Goal: Information Seeking & Learning: Learn about a topic

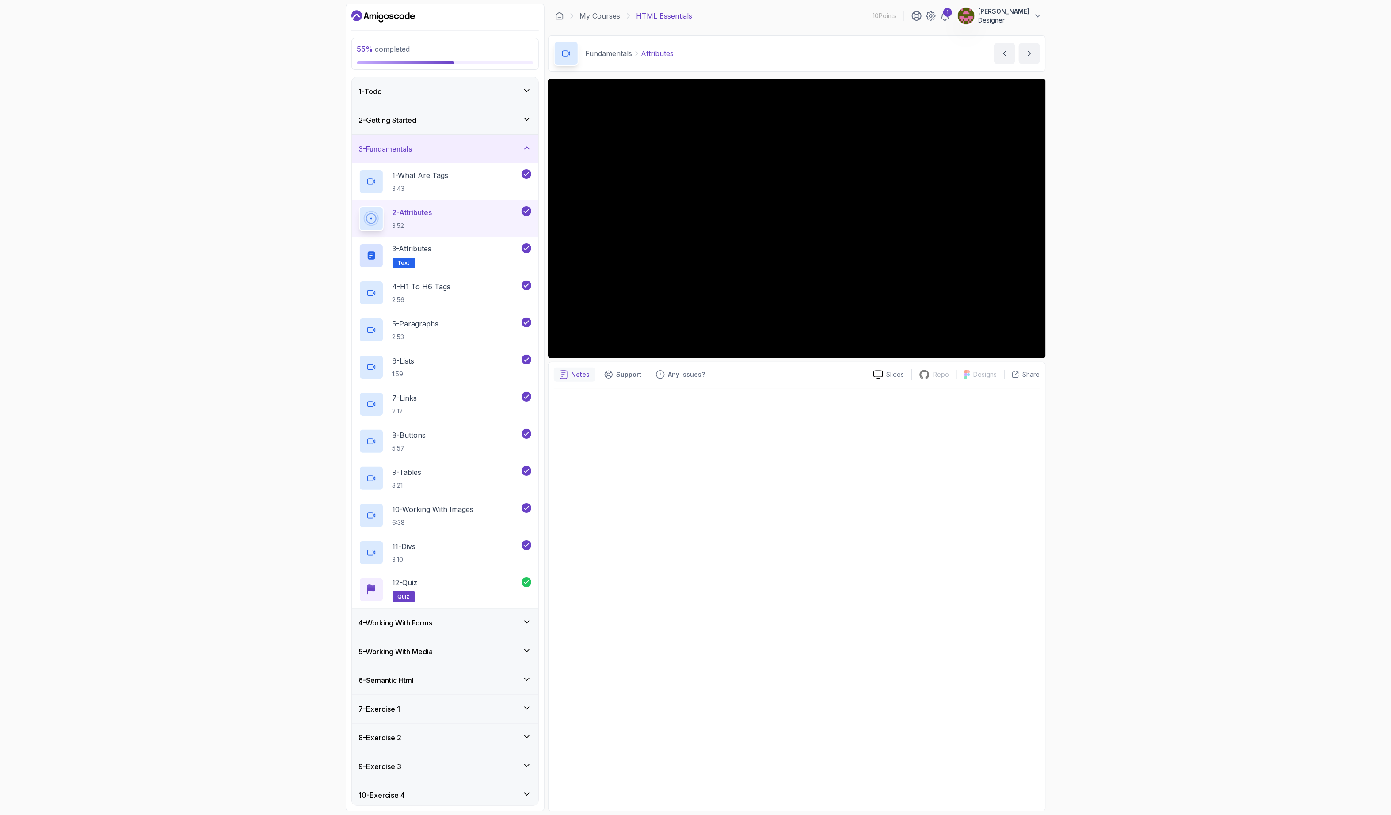
click at [437, 146] on div "3 - Fundamentals" at bounding box center [445, 149] width 172 height 11
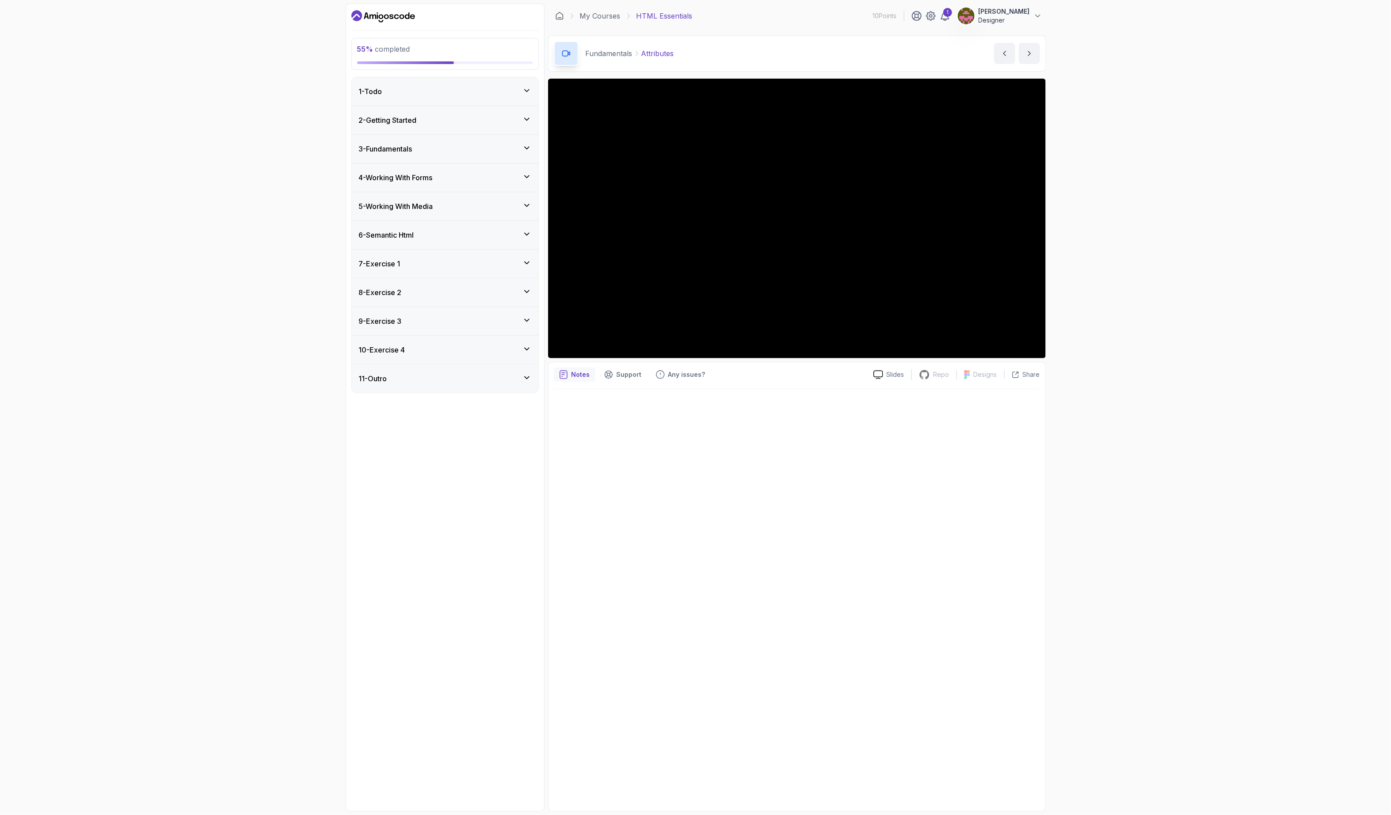
click at [455, 180] on div "4 - Working With Forms" at bounding box center [445, 177] width 172 height 11
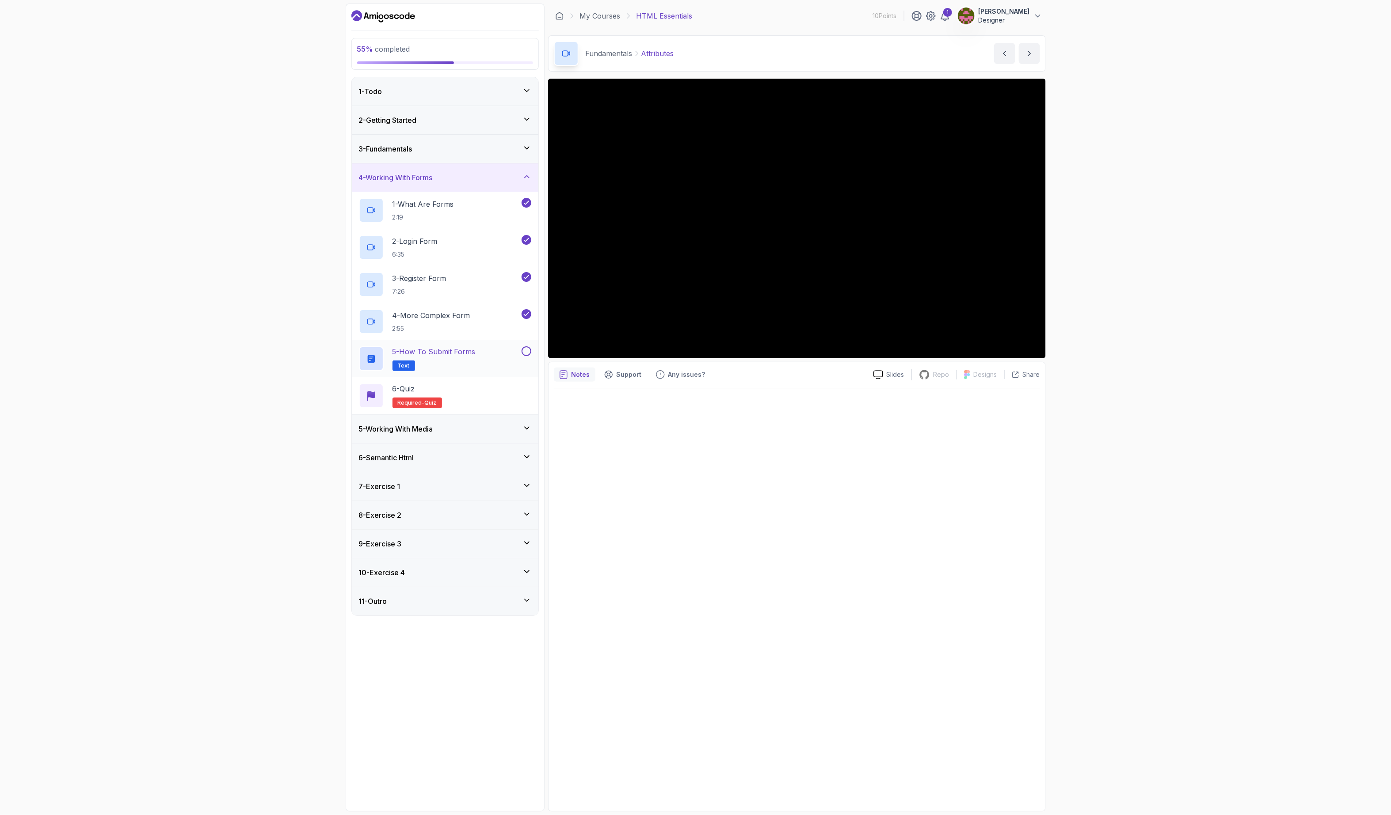
click at [475, 357] on p "5 - How to Submit Forms" at bounding box center [433, 351] width 83 height 11
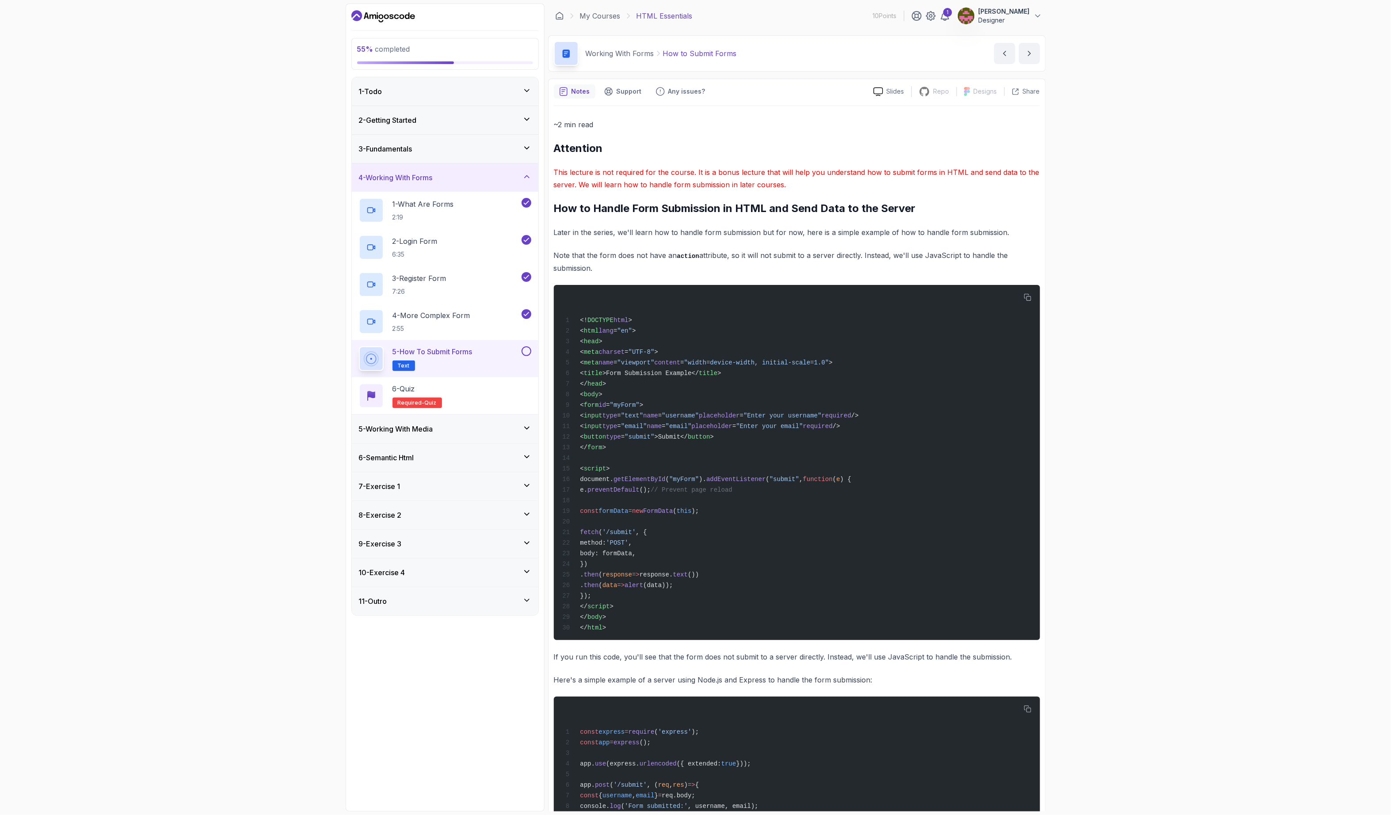
click at [431, 177] on h3 "4 - Working With Forms" at bounding box center [396, 177] width 74 height 11
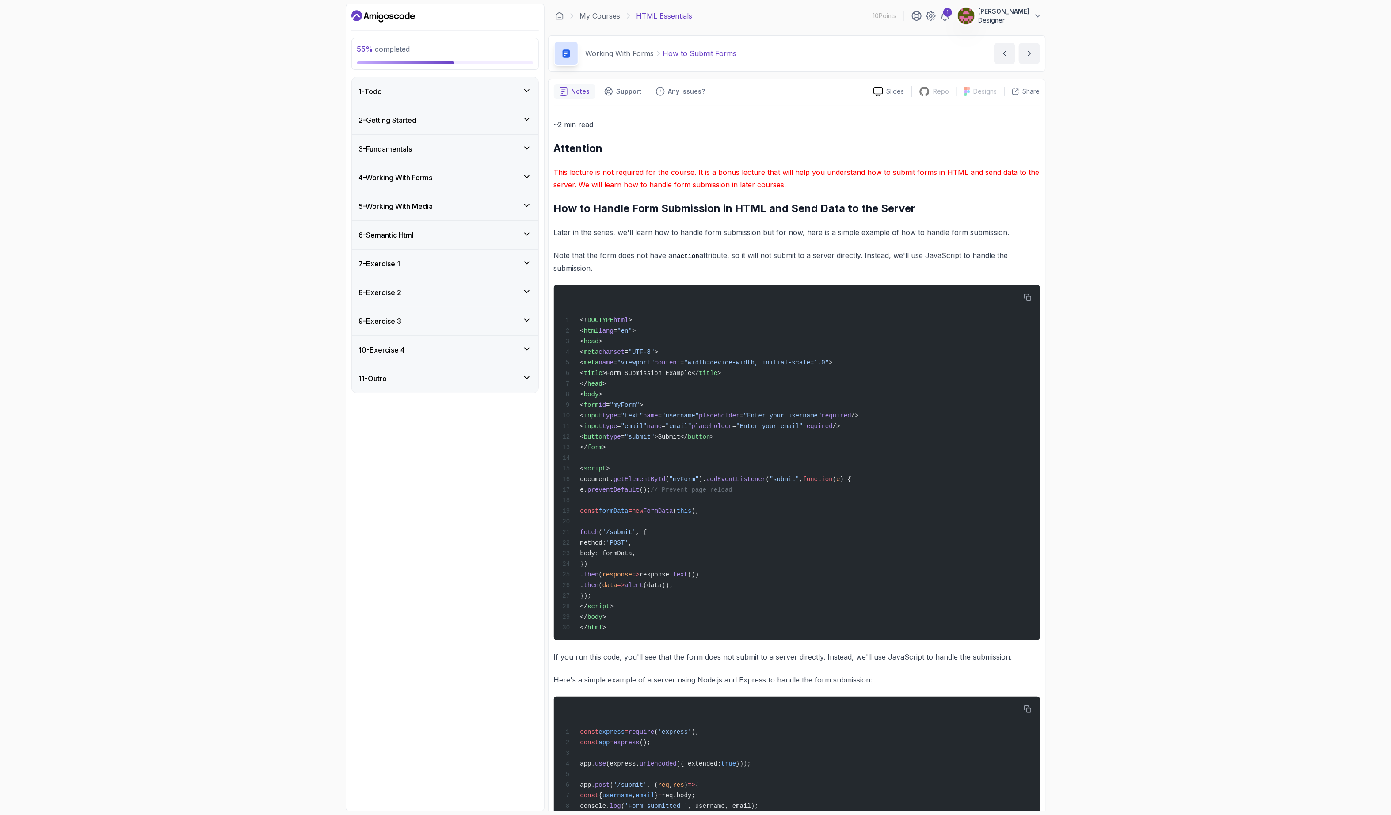
click at [453, 239] on div "6 - Semantic Html" at bounding box center [445, 235] width 172 height 11
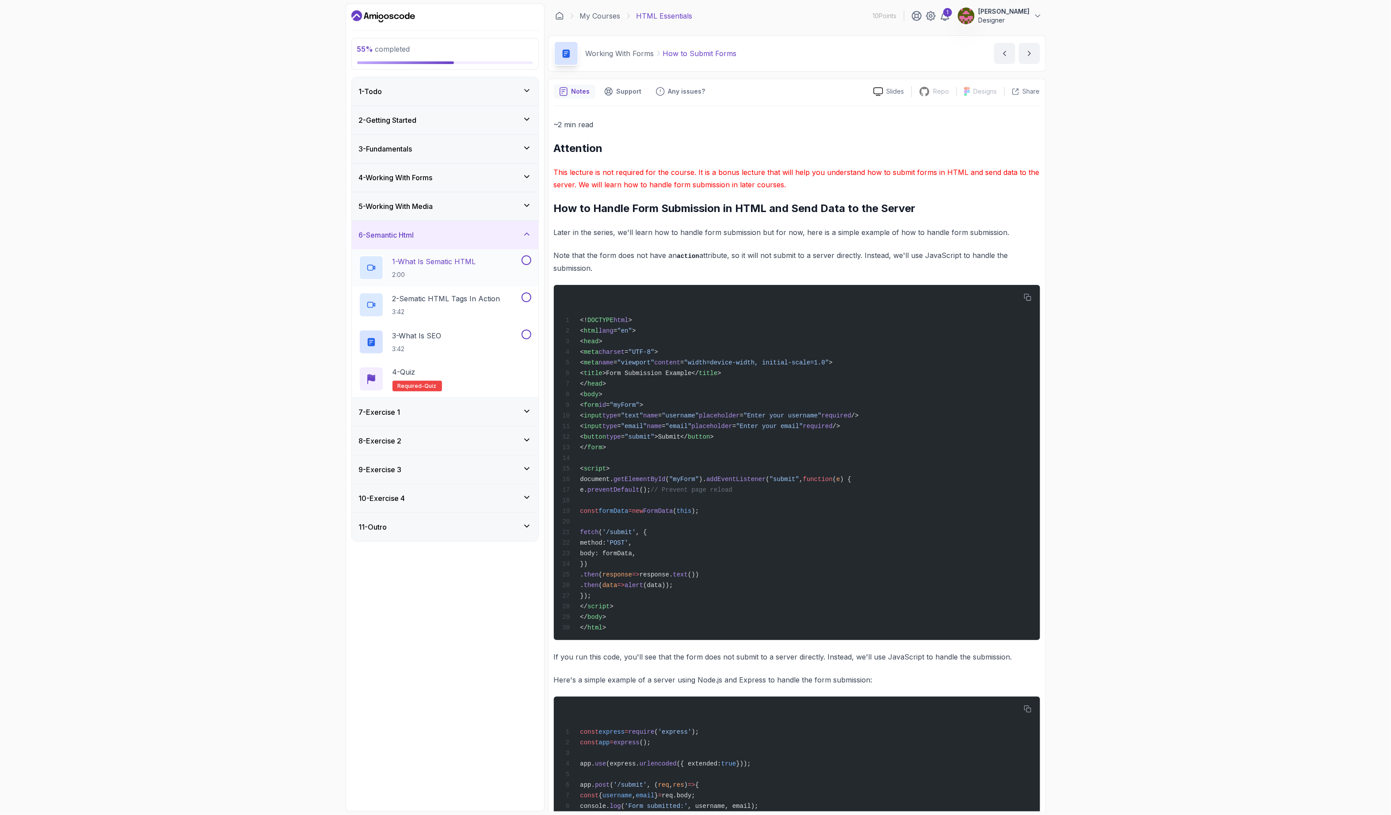
click at [459, 264] on p "1 - What Is Sematic HTML" at bounding box center [434, 261] width 84 height 11
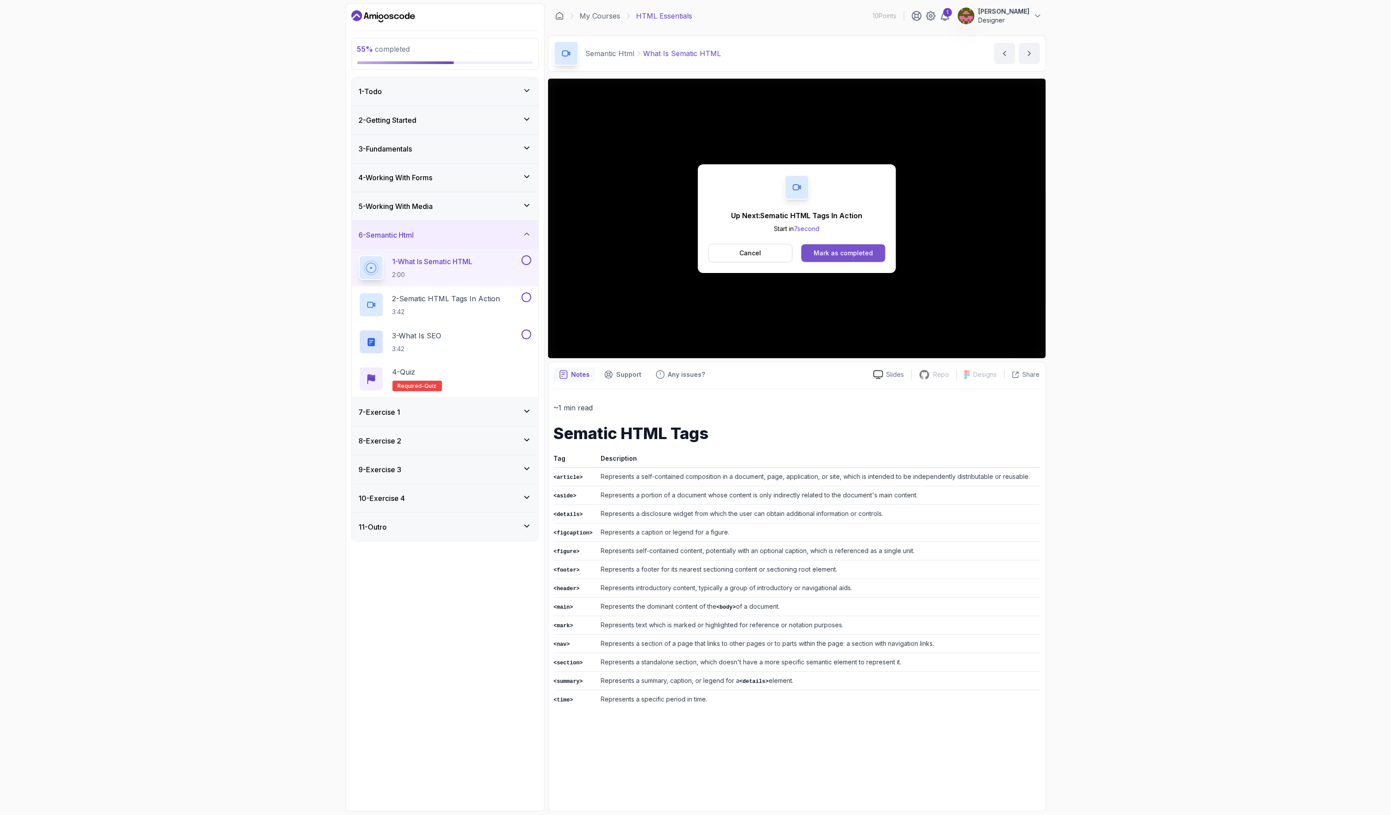
click at [836, 251] on div "Mark as completed" at bounding box center [843, 253] width 59 height 9
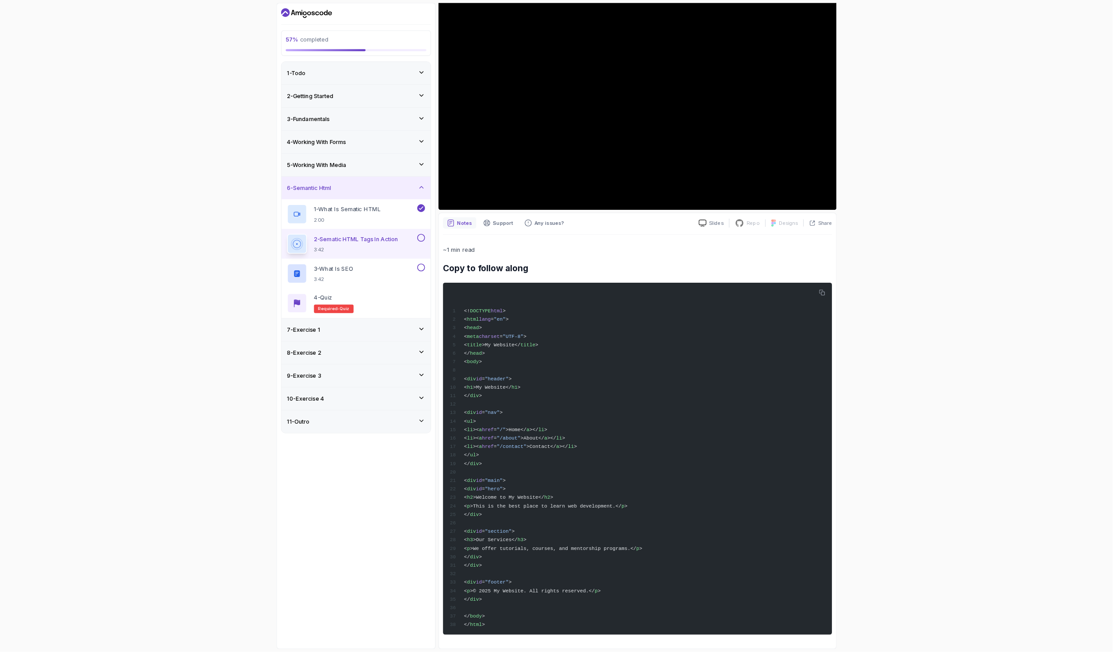
scroll to position [110, 0]
click at [699, 416] on div "<! DOCTYPE html > < html lang = "en" > < head > < meta charset = "UTF-8" > < ti…" at bounding box center [796, 574] width 472 height 430
click at [694, 437] on div "<! DOCTYPE html > < html lang = "en" > < head > < meta charset = "UTF-8" > < ti…" at bounding box center [796, 574] width 472 height 430
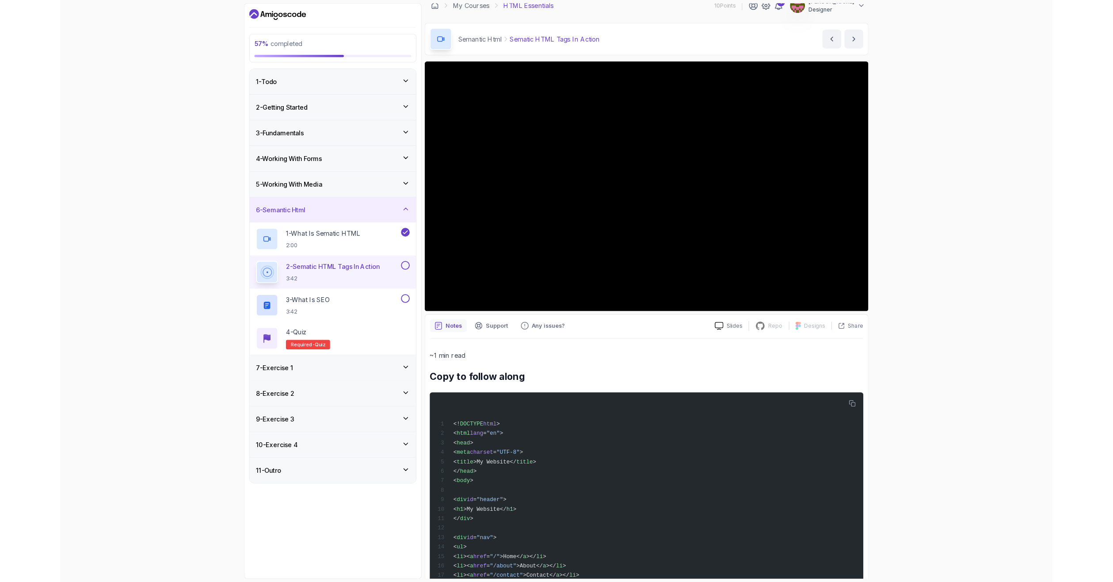
scroll to position [0, 0]
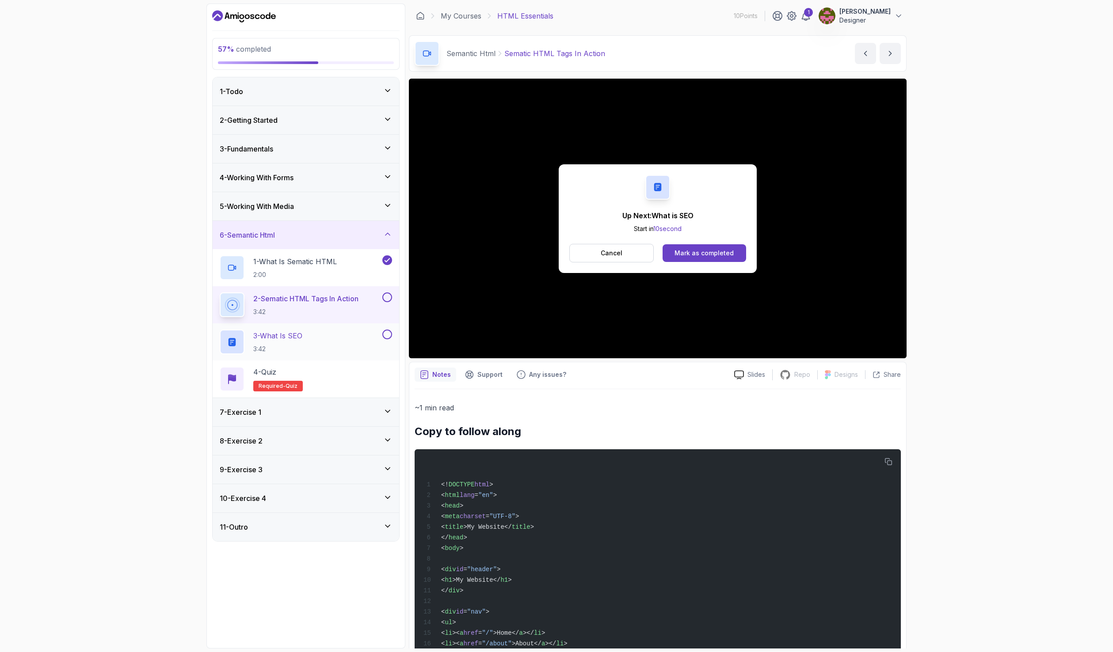
click at [331, 335] on div "3 - What is SEO 3:42" at bounding box center [300, 342] width 161 height 25
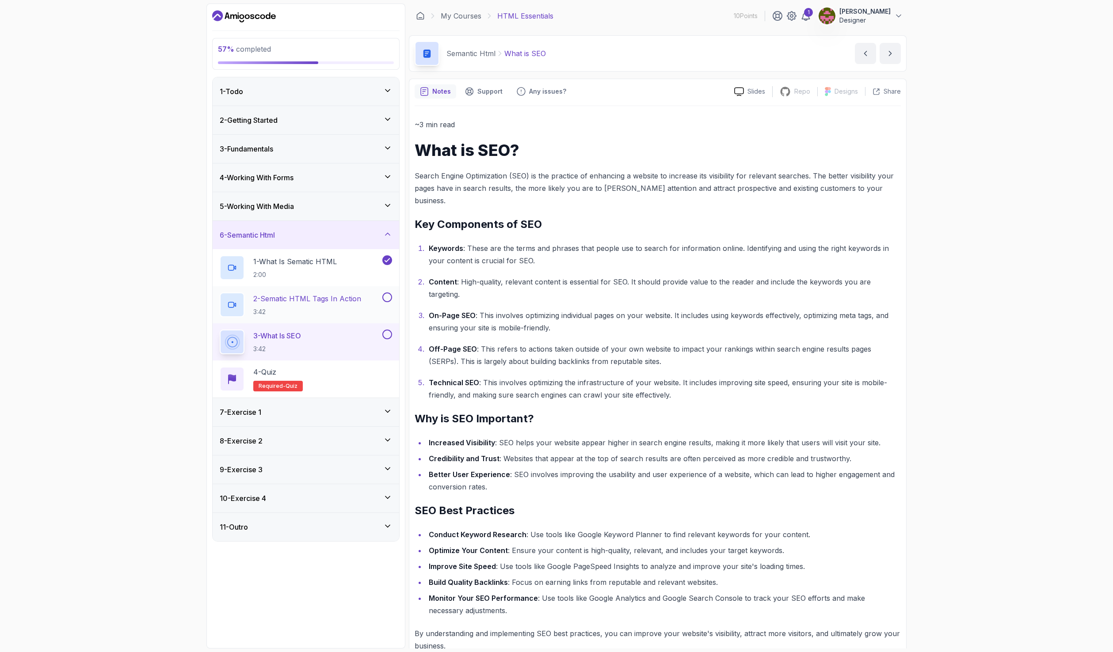
click at [381, 303] on button "2 - Sematic HTML Tags In Action 3:42" at bounding box center [306, 305] width 172 height 25
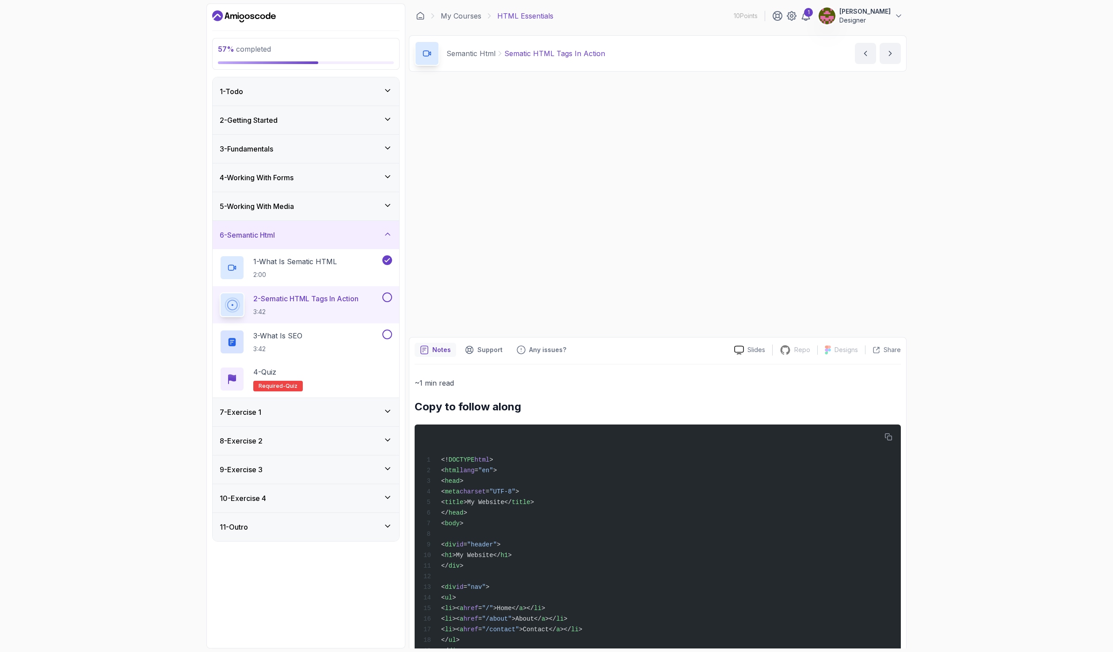
click at [389, 297] on button at bounding box center [387, 298] width 10 height 10
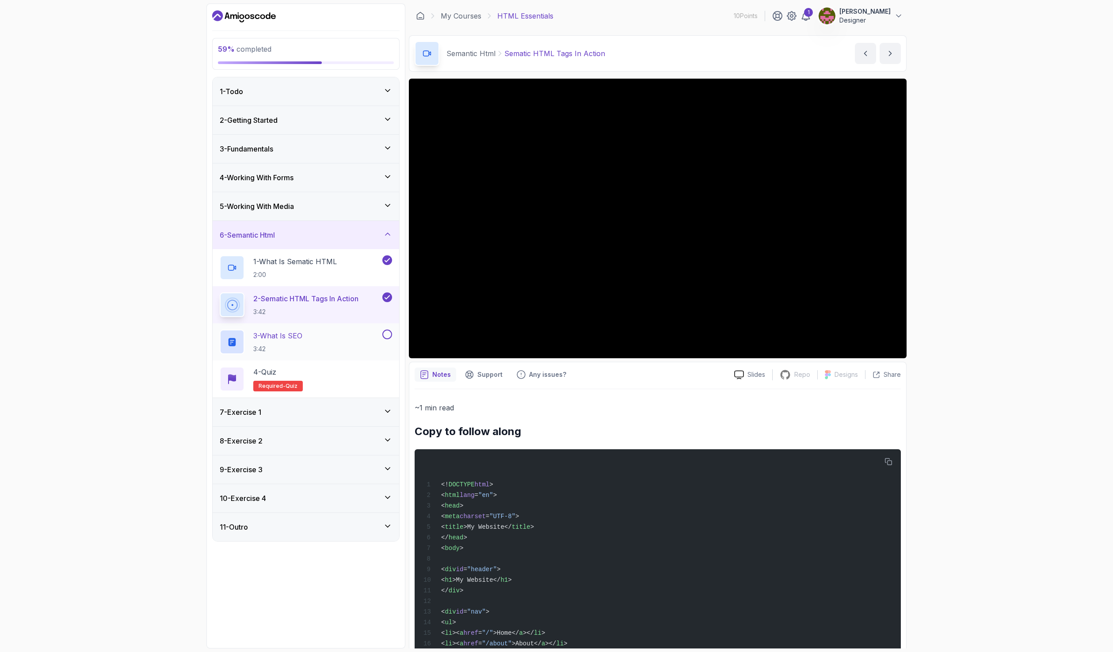
click at [354, 340] on div "3 - What is SEO 3:42" at bounding box center [300, 342] width 161 height 25
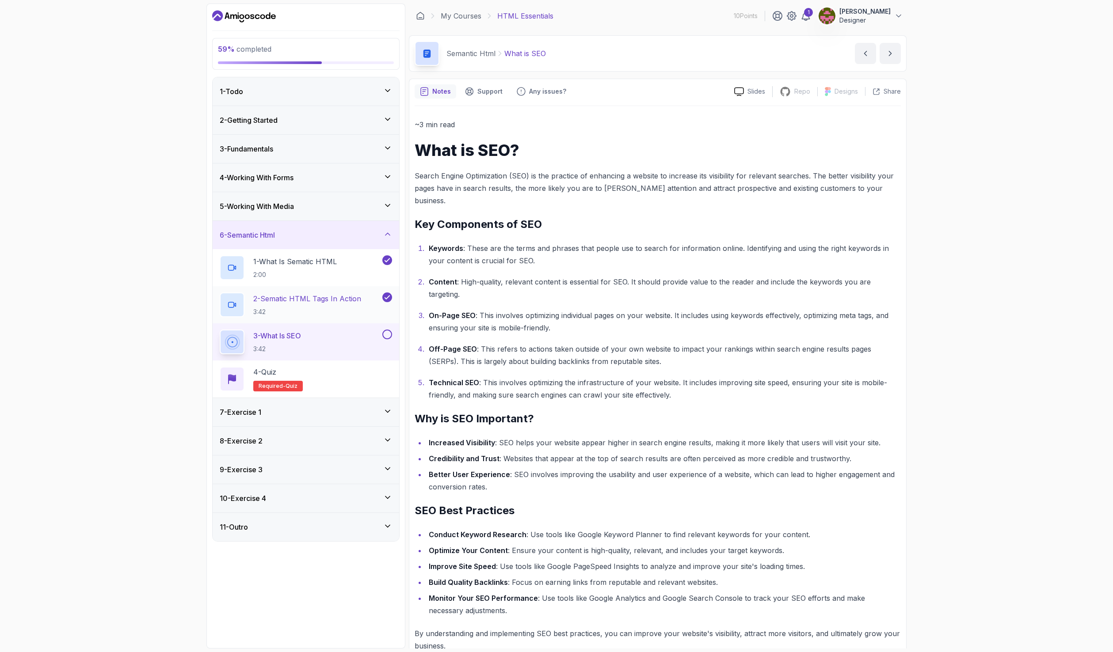
click at [344, 300] on p "2 - Sematic HTML Tags In Action" at bounding box center [307, 298] width 108 height 11
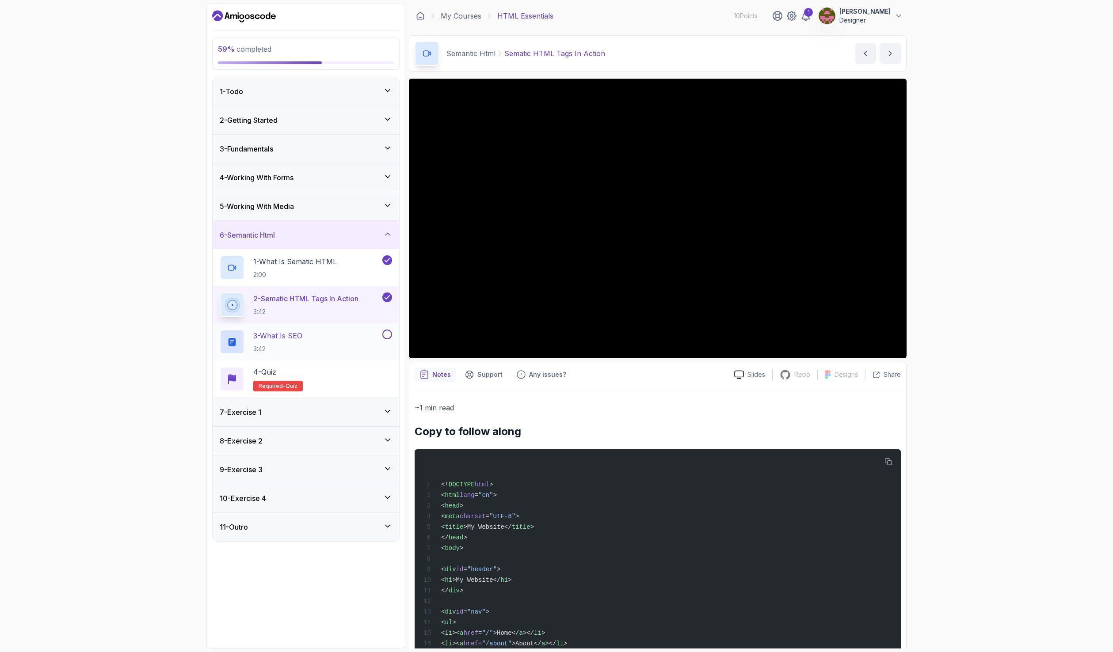
click at [317, 330] on div "3 - What is SEO 3:42" at bounding box center [300, 342] width 161 height 25
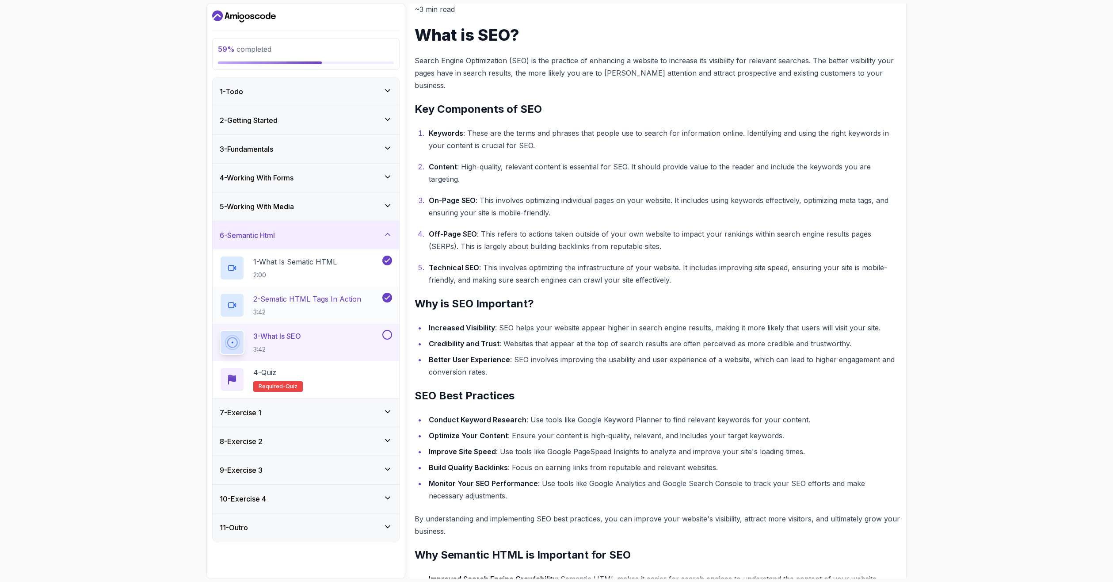
scroll to position [18, 0]
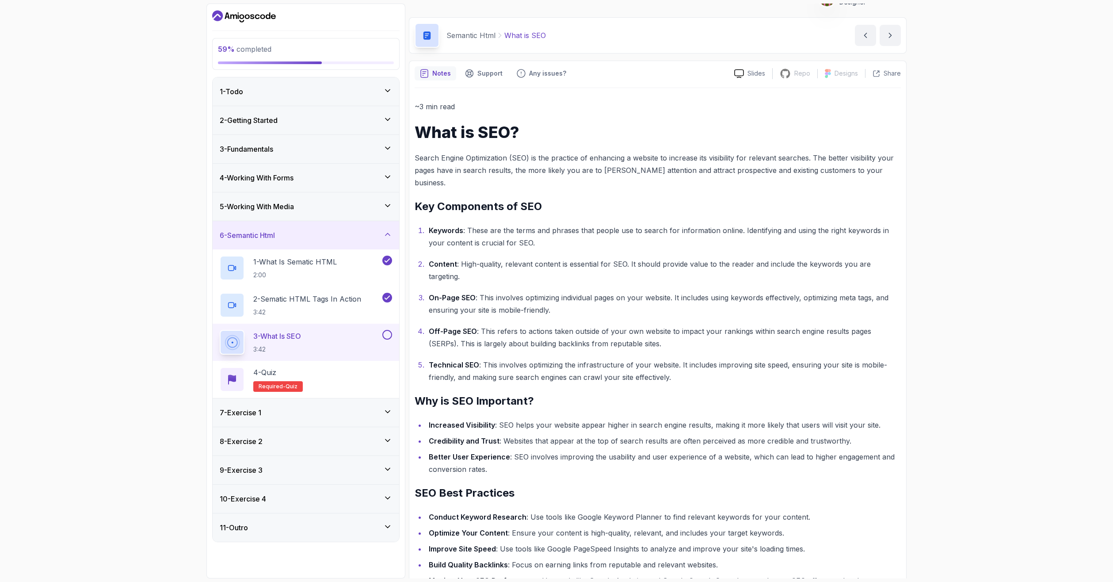
click at [380, 335] on div "3 - What is SEO 3:42" at bounding box center [300, 342] width 161 height 25
click at [388, 338] on button at bounding box center [387, 335] width 10 height 10
click at [297, 378] on h2 "4 - Quiz Required- quiz" at bounding box center [277, 379] width 49 height 25
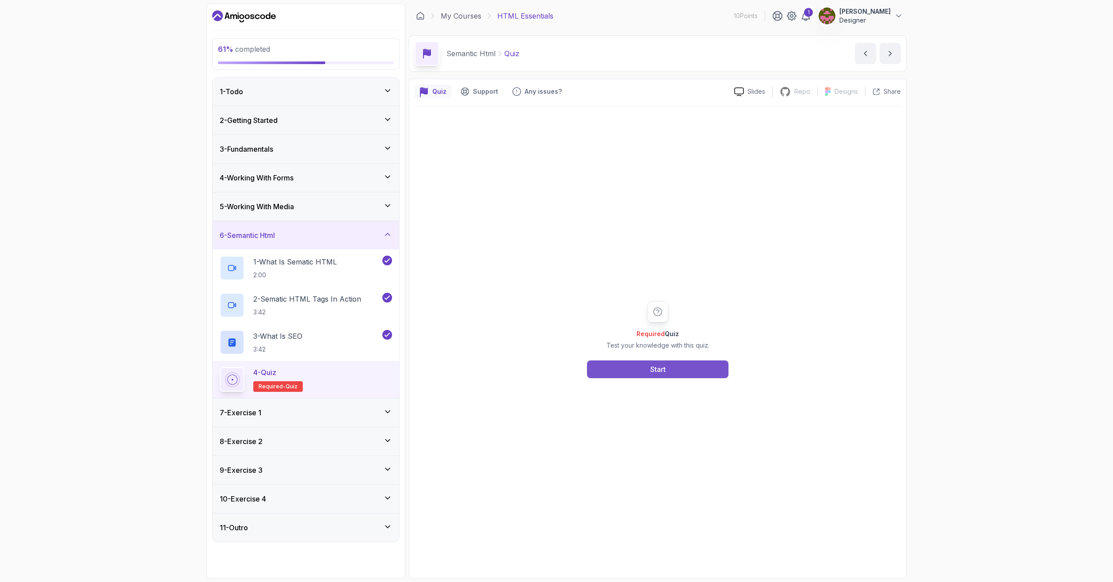
click at [648, 374] on button "Start" at bounding box center [657, 369] width 141 height 18
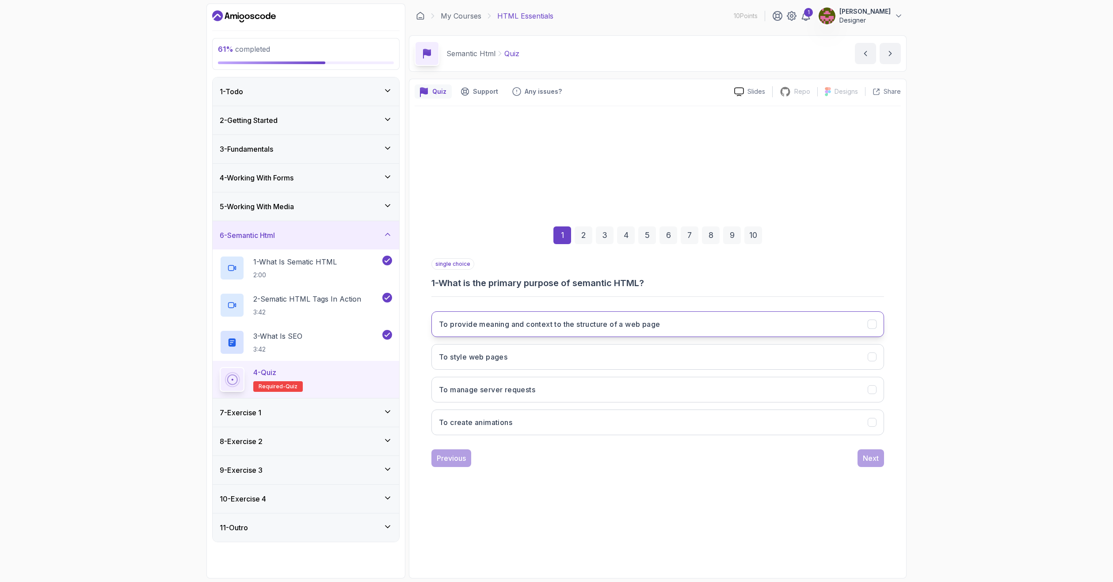
click at [493, 323] on h3 "To provide meaning and context to the structure of a web page" at bounding box center [549, 324] width 221 height 11
click at [869, 462] on div "Next" at bounding box center [871, 457] width 16 height 11
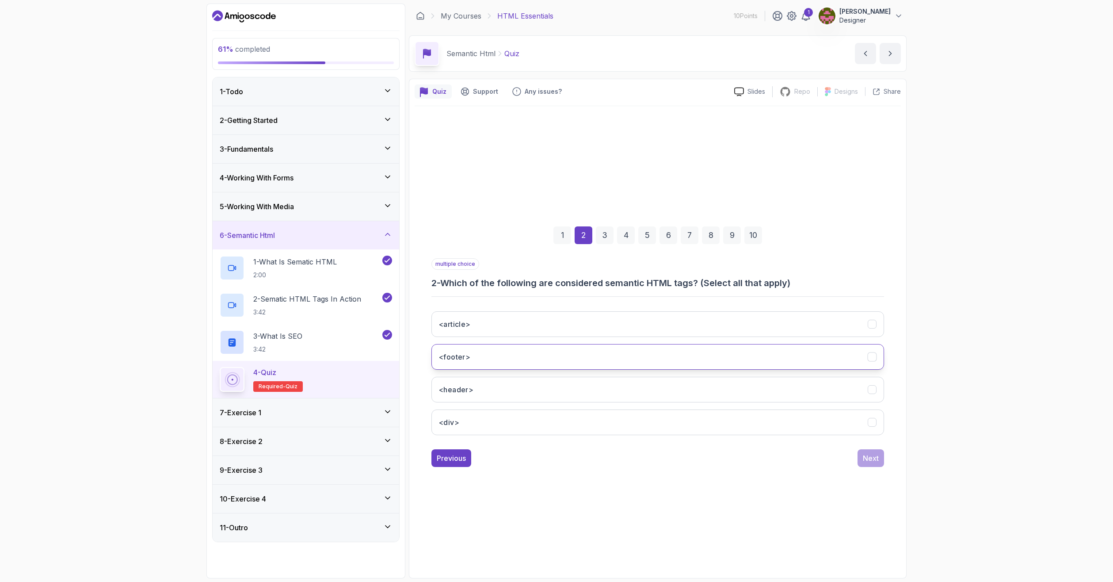
click at [487, 352] on button "<footer>" at bounding box center [657, 357] width 452 height 26
click at [492, 390] on button "<header>" at bounding box center [657, 389] width 452 height 26
click at [499, 326] on button "<article>" at bounding box center [657, 324] width 452 height 26
click at [877, 459] on div "Next" at bounding box center [871, 457] width 16 height 11
click at [509, 324] on button "To format text" at bounding box center [657, 324] width 452 height 26
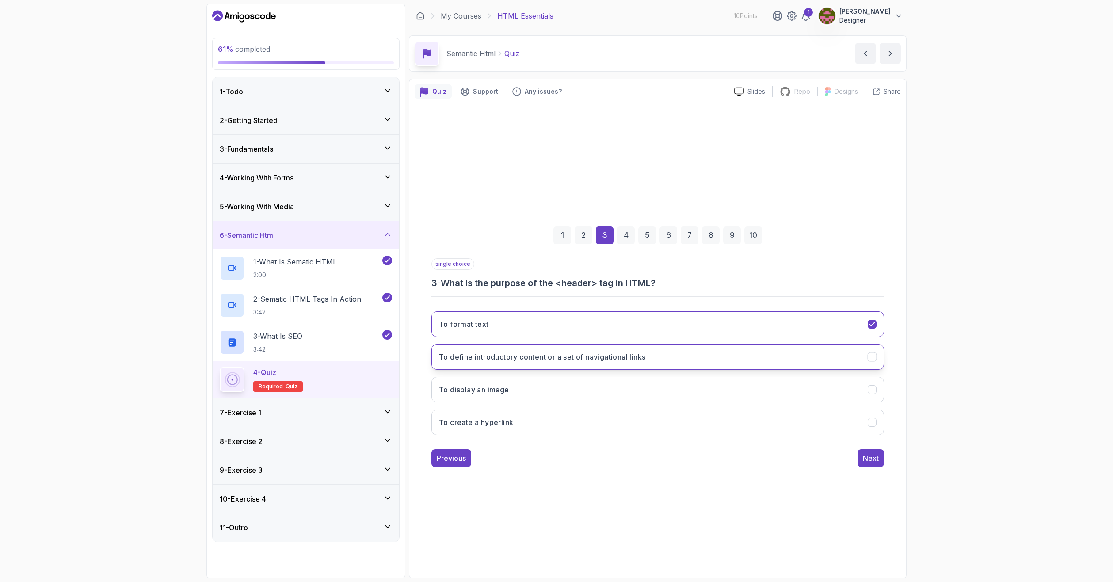
click at [748, 349] on button "To define introductory content or a set of navigational links" at bounding box center [657, 357] width 452 height 26
click at [864, 458] on div "Next" at bounding box center [871, 457] width 16 height 11
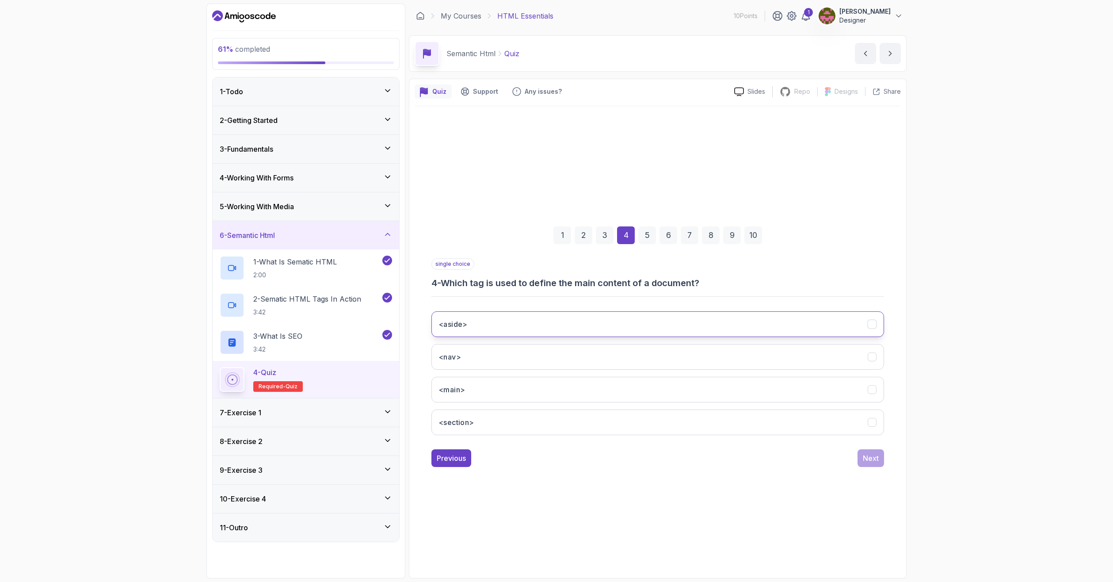
click at [481, 319] on button "<aside>" at bounding box center [657, 324] width 452 height 26
click at [877, 462] on div "Next" at bounding box center [871, 457] width 16 height 11
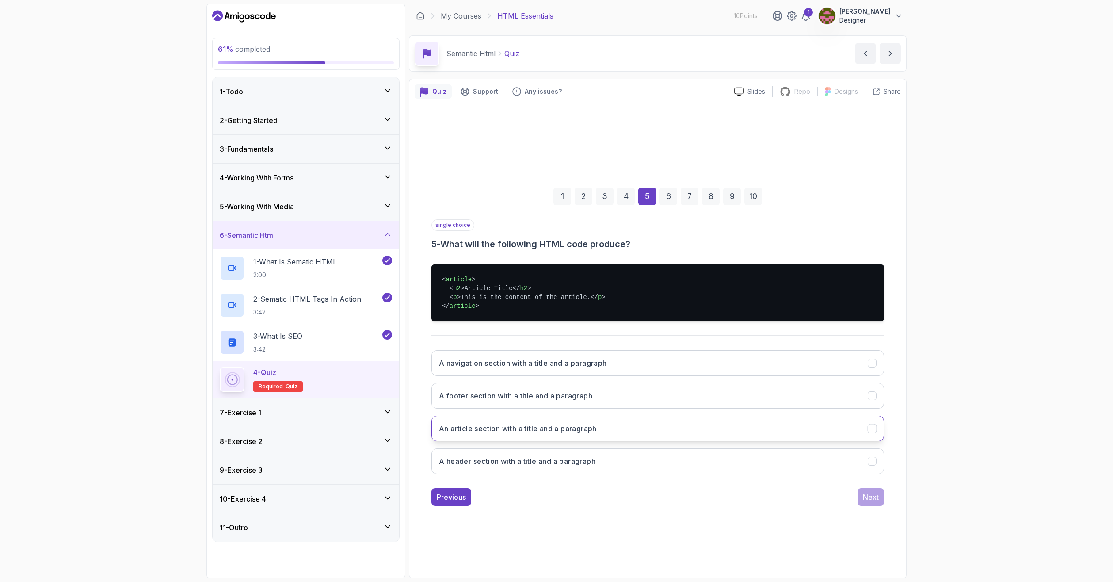
click at [620, 428] on button "An article section with a title and a paragraph" at bounding box center [657, 428] width 452 height 26
click at [875, 499] on div "Next" at bounding box center [871, 496] width 16 height 11
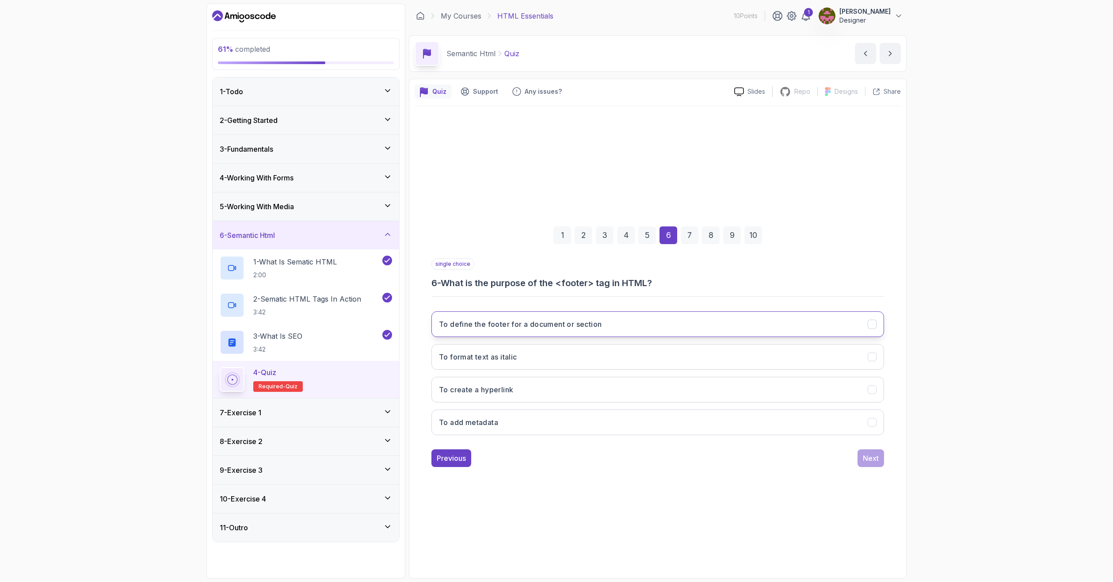
click at [619, 326] on button "To define the footer for a document or section" at bounding box center [657, 324] width 452 height 26
click at [882, 458] on button "Next" at bounding box center [870, 458] width 27 height 18
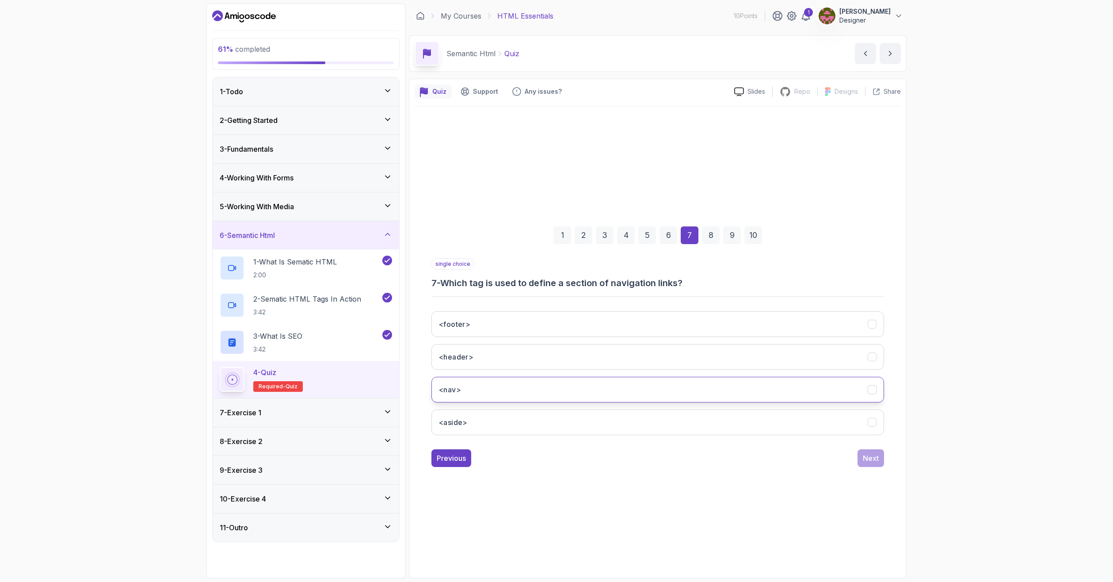
click at [486, 384] on button "<nav>" at bounding box center [657, 389] width 452 height 26
click at [878, 453] on button "Next" at bounding box center [870, 458] width 27 height 18
click at [623, 393] on button "To define a thematic grouping of content" at bounding box center [657, 389] width 452 height 26
click at [868, 457] on div "Next" at bounding box center [871, 457] width 16 height 11
click at [572, 387] on button "Easier server management" at bounding box center [657, 389] width 452 height 26
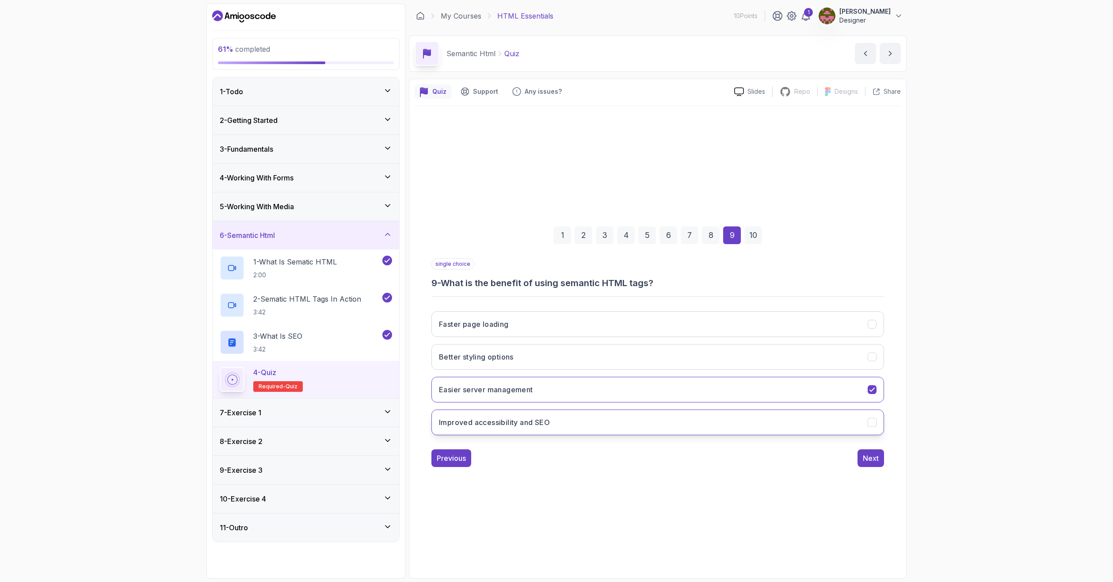
click at [566, 415] on button "Improved accessibility and SEO" at bounding box center [657, 422] width 452 height 26
click at [881, 466] on button "Next" at bounding box center [870, 458] width 27 height 18
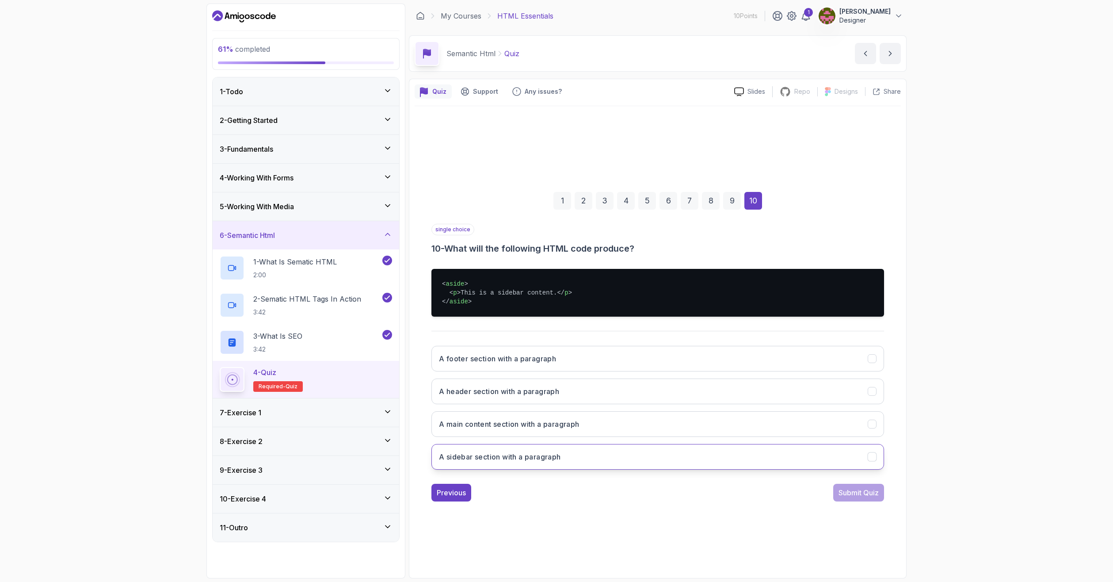
click at [600, 456] on button "A sidebar section with a paragraph" at bounding box center [657, 457] width 452 height 26
click at [869, 490] on div "Submit Quiz" at bounding box center [858, 492] width 40 height 11
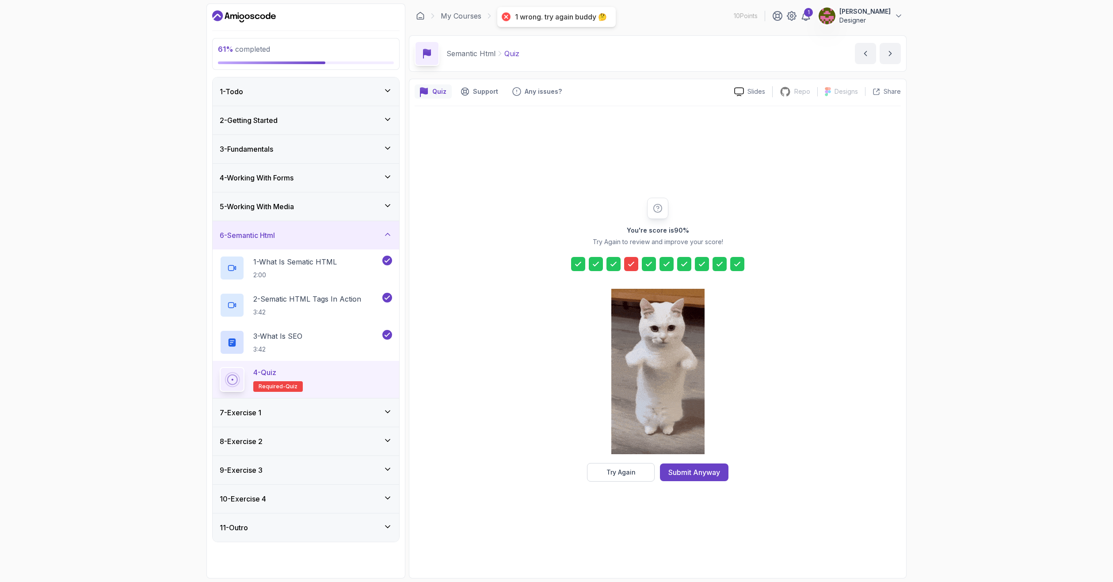
click at [637, 265] on div at bounding box center [631, 264] width 14 height 14
click at [631, 266] on icon at bounding box center [631, 263] width 9 height 9
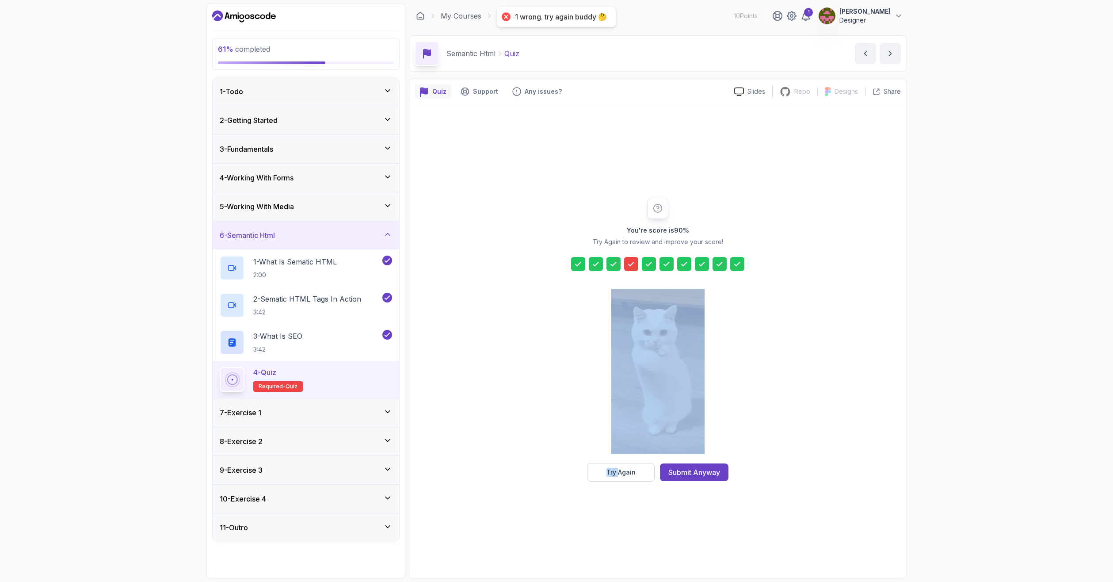
click at [631, 266] on icon at bounding box center [631, 263] width 9 height 9
click at [577, 313] on div "You're score is 90 % Try Again to review and improve your score! Try Again Subm…" at bounding box center [658, 340] width 170 height 284
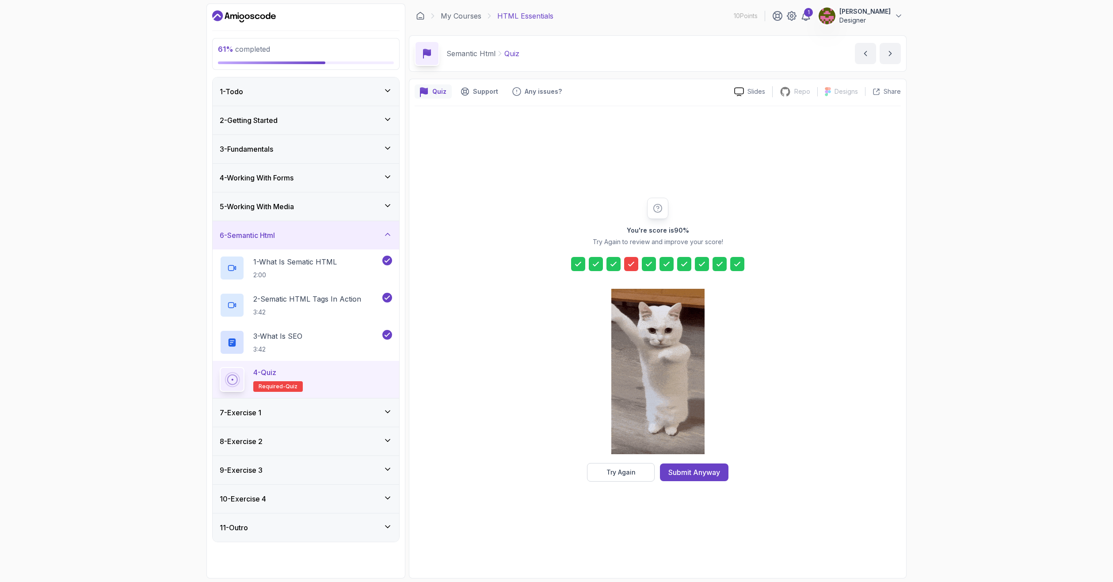
click at [657, 211] on icon at bounding box center [658, 208] width 10 height 10
click at [658, 207] on icon at bounding box center [658, 208] width 10 height 10
click at [303, 411] on div "7 - Exercise 1" at bounding box center [306, 412] width 172 height 11
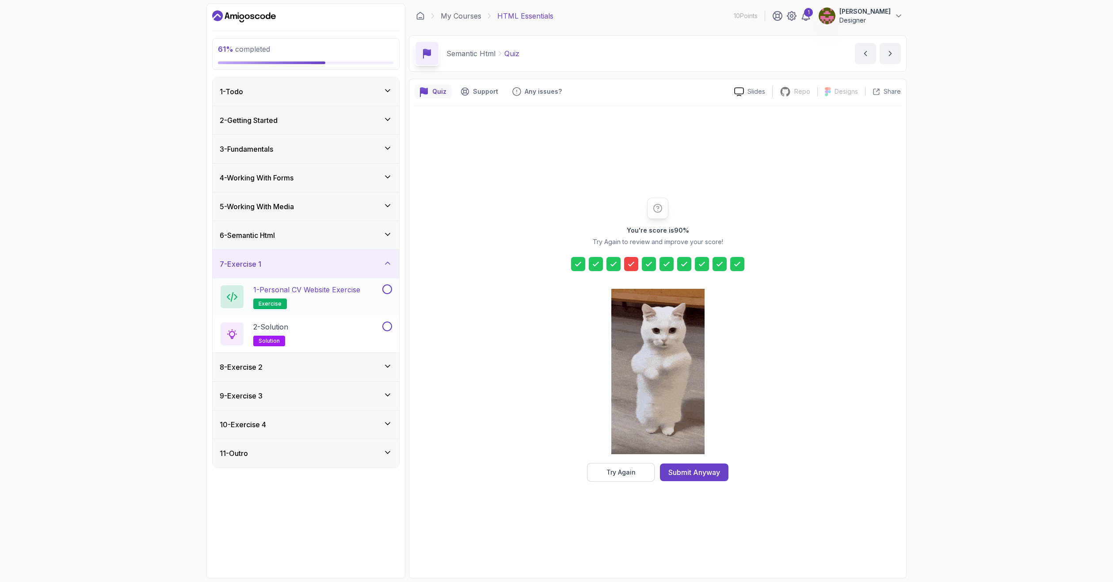
click at [317, 292] on p "1 - Personal CV Website Exercise" at bounding box center [306, 289] width 107 height 11
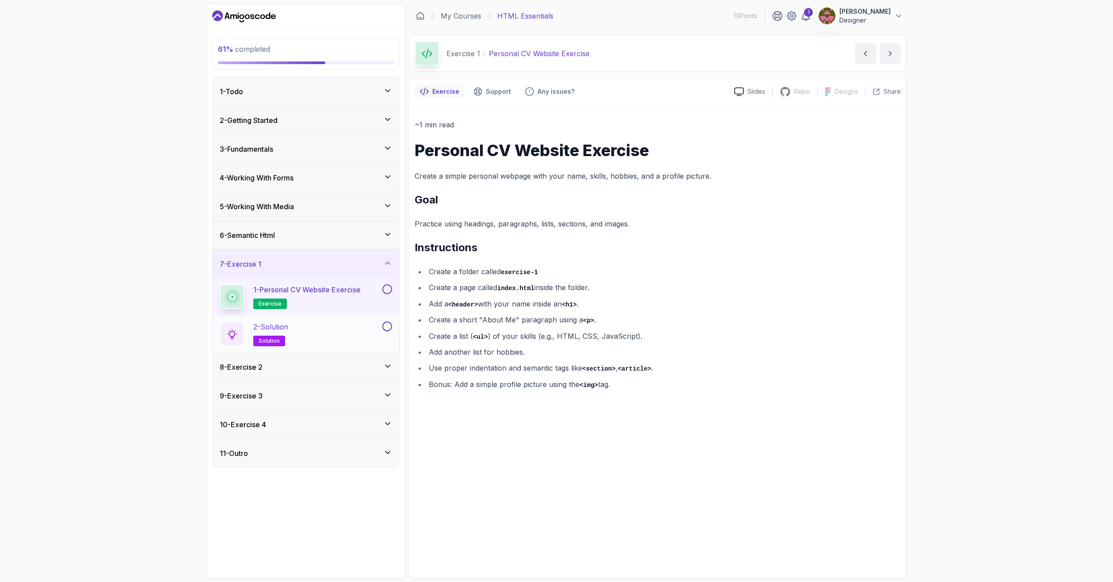
click at [321, 327] on div "2 - Solution solution" at bounding box center [300, 333] width 161 height 25
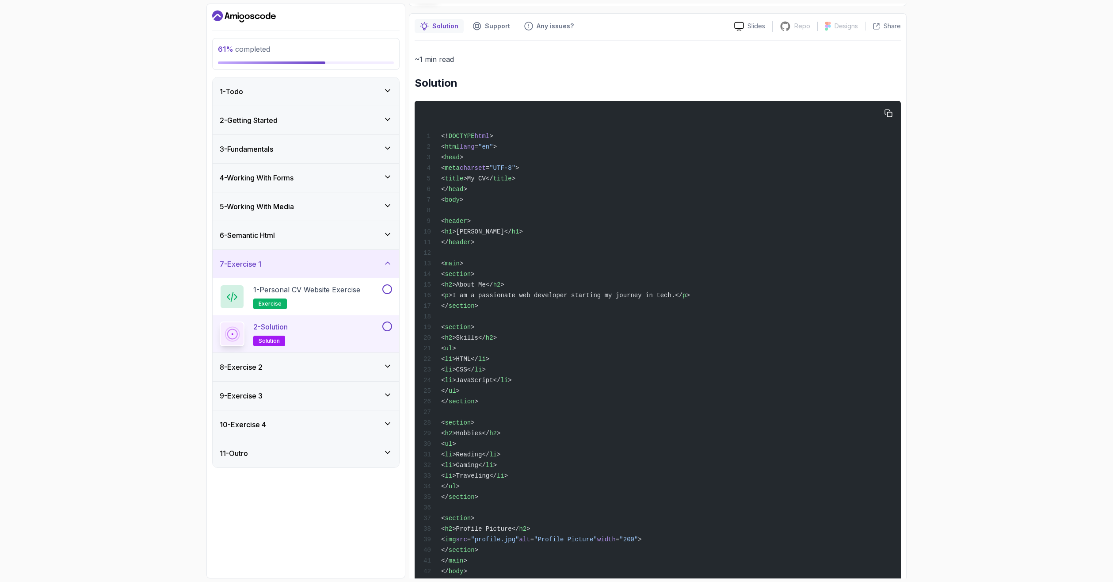
scroll to position [129, 0]
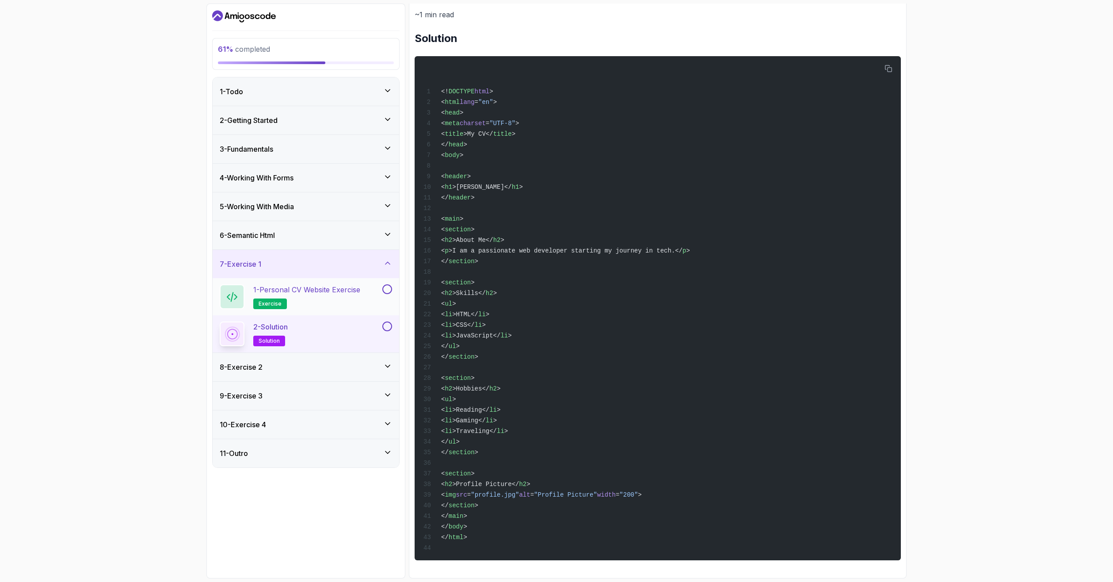
click at [305, 290] on p "1 - Personal CV Website Exercise" at bounding box center [306, 289] width 107 height 11
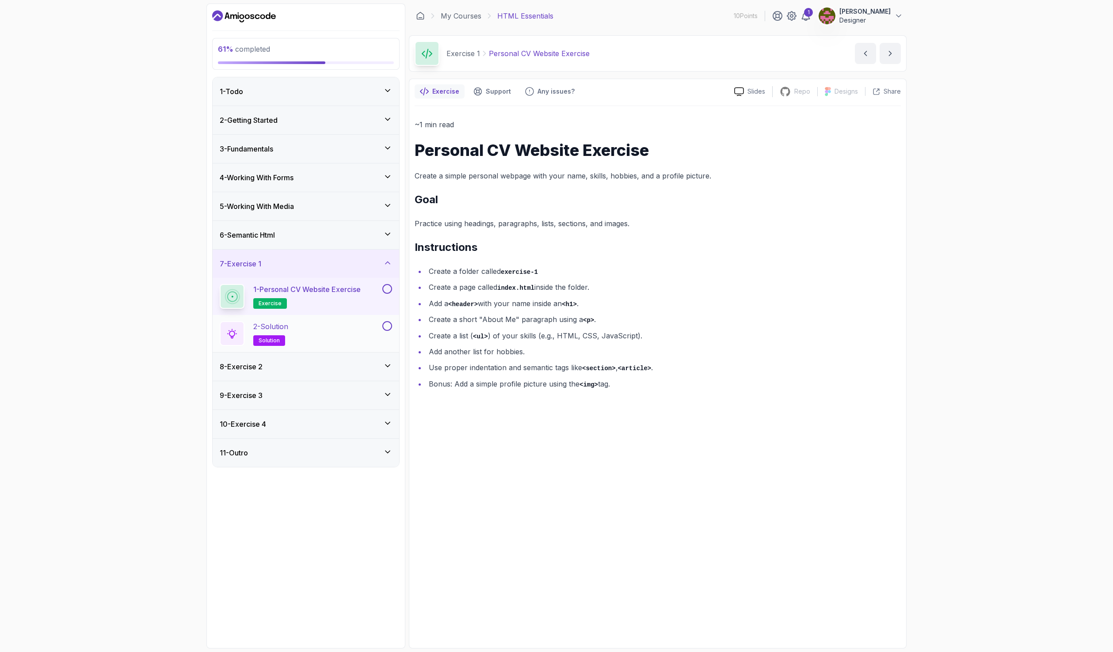
click at [327, 337] on div "2 - Solution solution" at bounding box center [300, 333] width 161 height 25
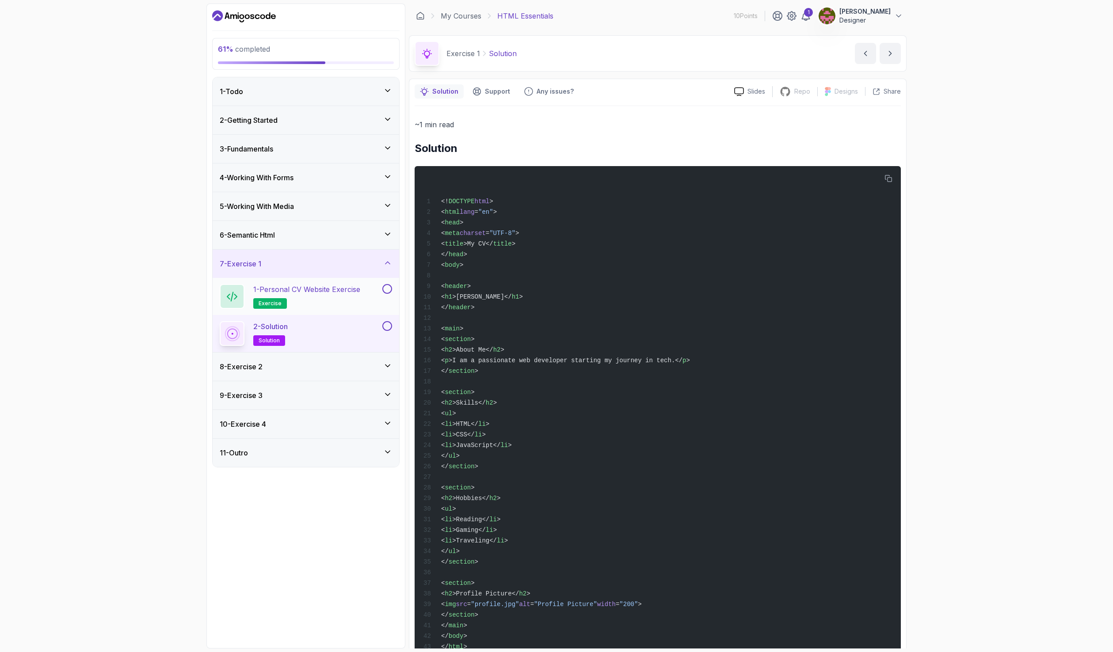
click at [326, 293] on p "1 - Personal CV Website Exercise" at bounding box center [306, 289] width 107 height 11
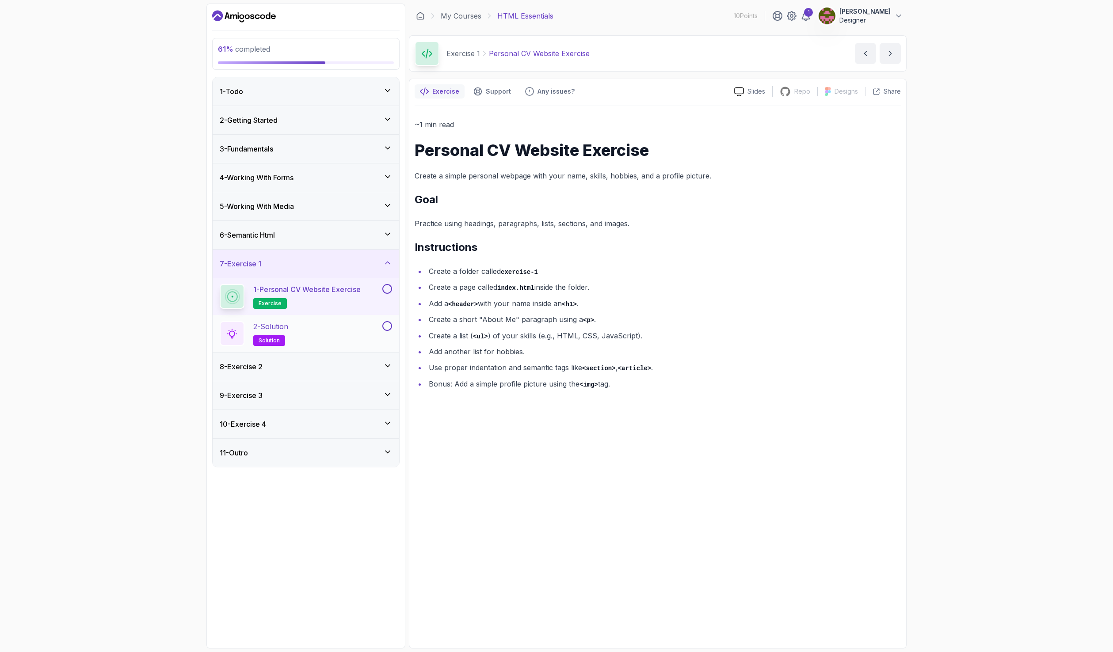
click at [309, 333] on div "2 - Solution solution" at bounding box center [300, 333] width 161 height 25
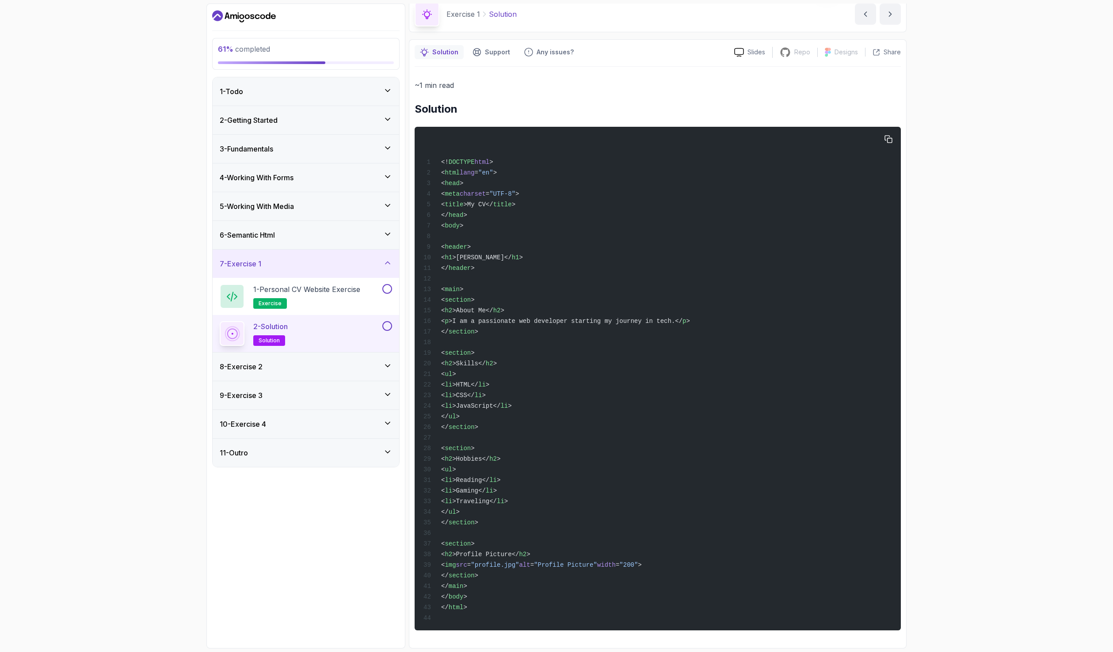
scroll to position [59, 0]
click at [385, 287] on button at bounding box center [387, 289] width 10 height 10
click at [386, 322] on button at bounding box center [387, 326] width 10 height 10
click at [312, 373] on div "8 - Exercise 2" at bounding box center [306, 367] width 186 height 28
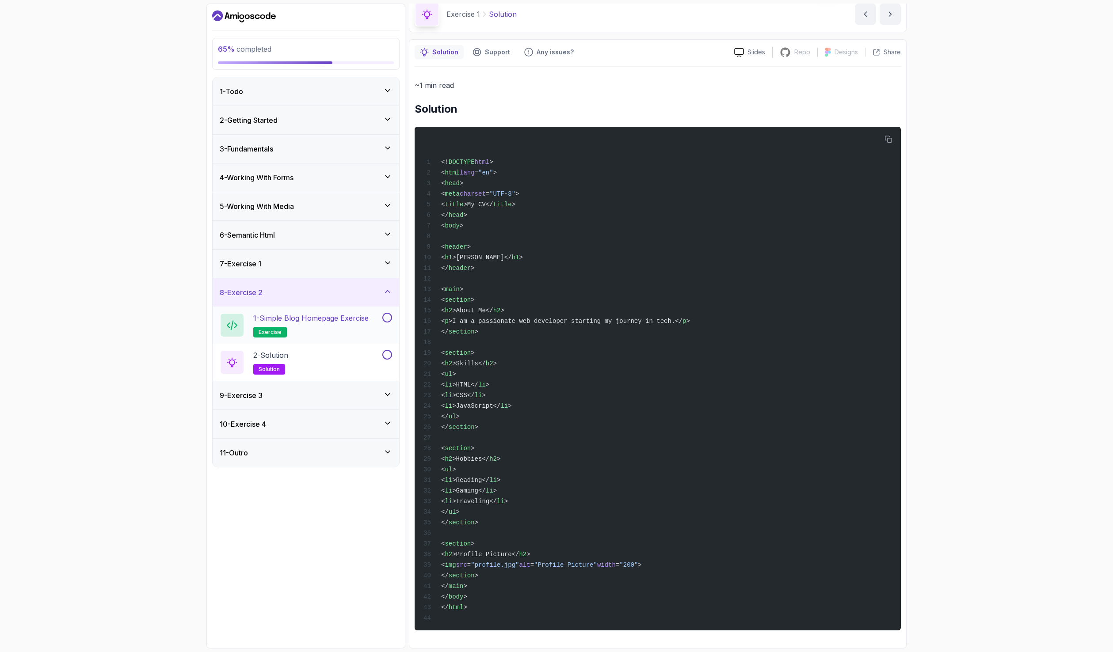
click at [318, 328] on h2 "1 - Simple Blog Homepage Exercise exercise" at bounding box center [310, 325] width 115 height 25
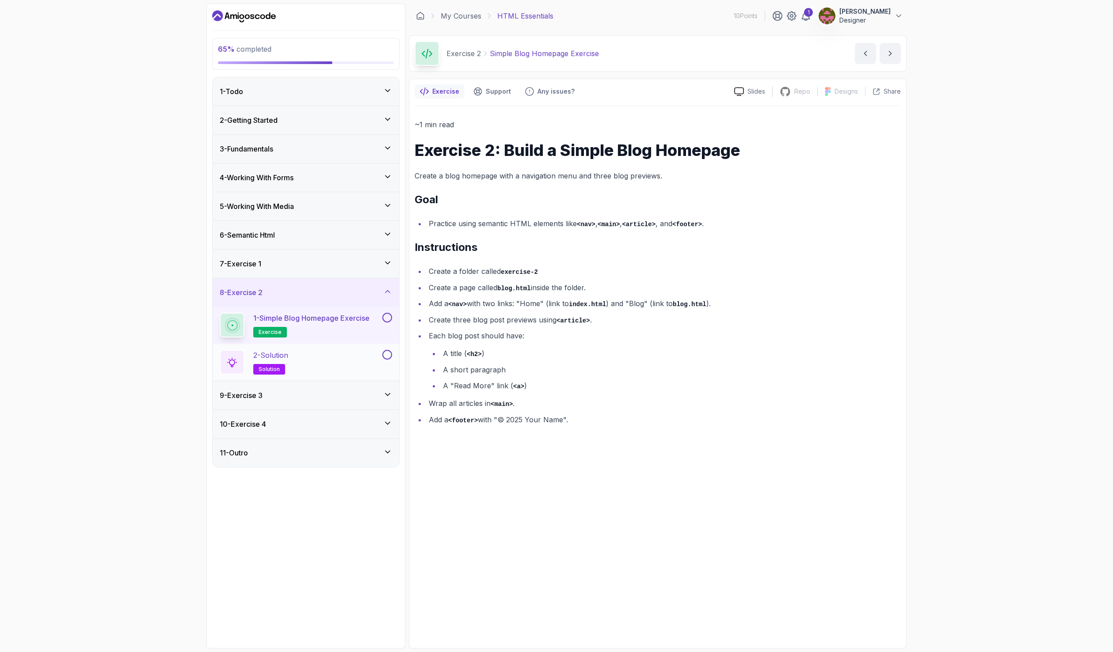
click at [364, 373] on div "2 - Solution solution" at bounding box center [300, 362] width 161 height 25
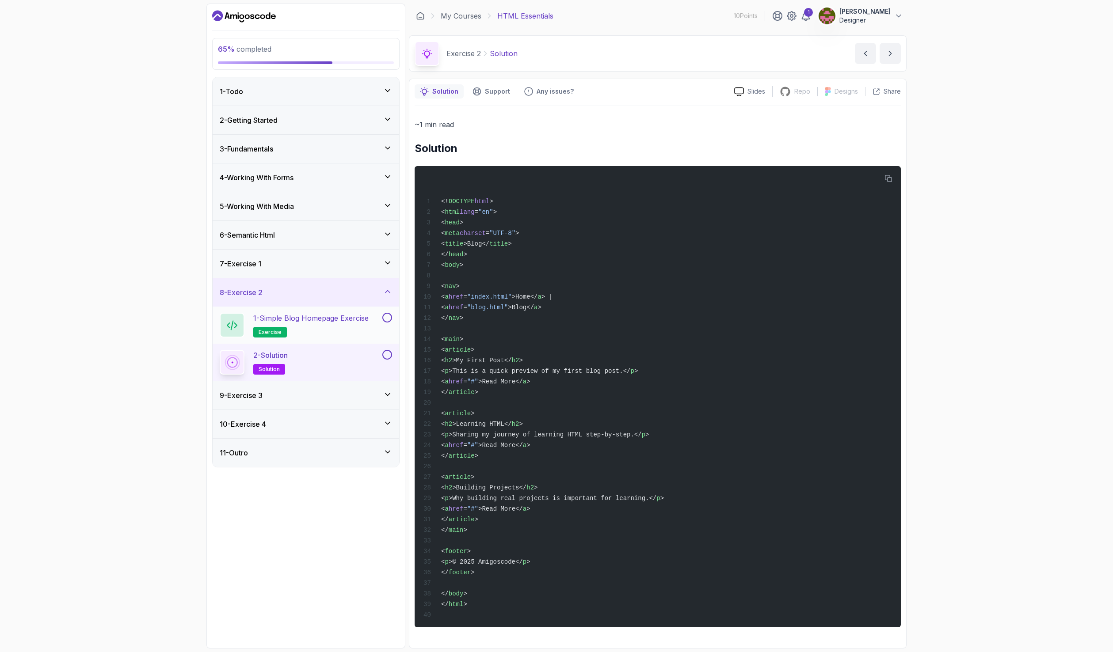
click at [306, 327] on h2 "1 - Simple Blog Homepage Exercise exercise" at bounding box center [310, 325] width 115 height 25
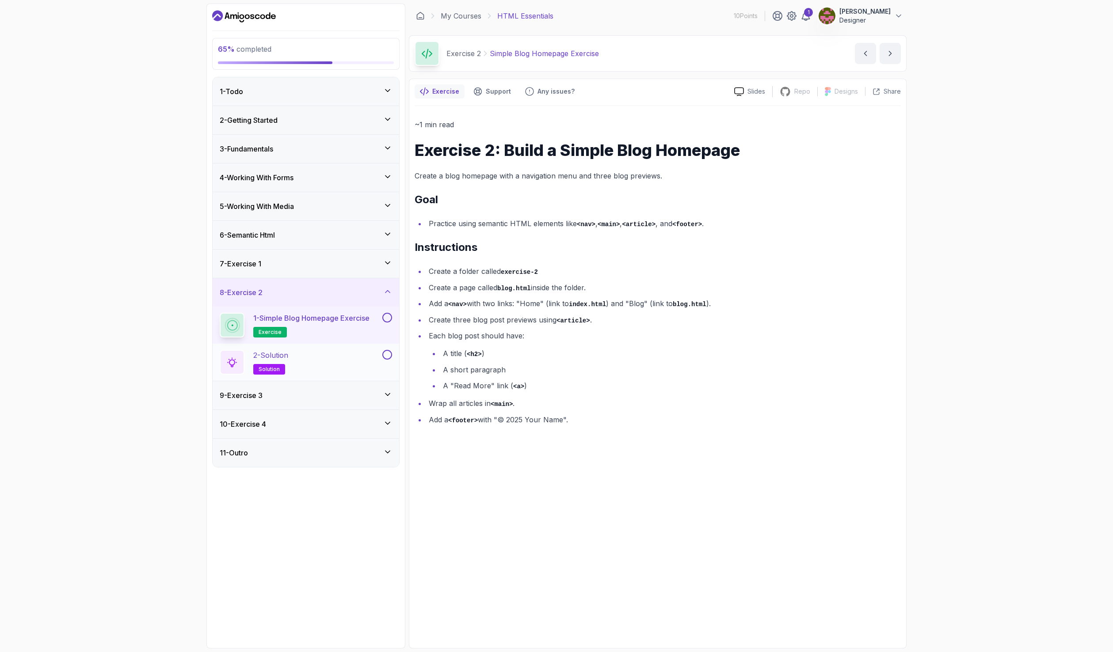
click at [301, 367] on div "2 - Solution solution" at bounding box center [300, 362] width 161 height 25
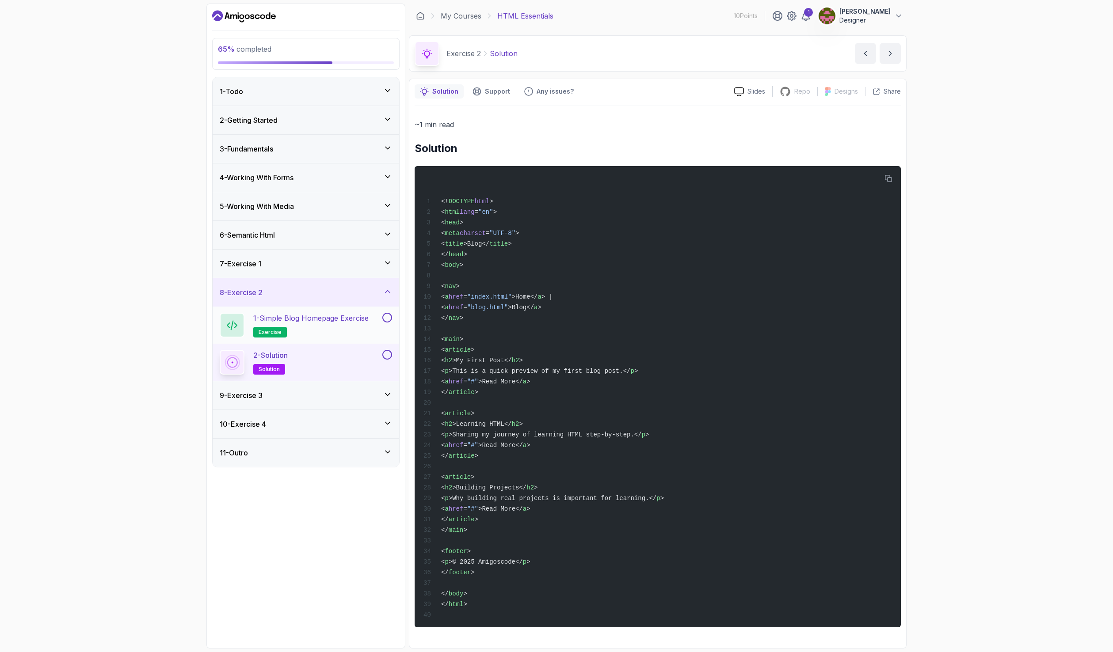
click at [310, 327] on h2 "1 - Simple Blog Homepage Exercise exercise" at bounding box center [310, 325] width 115 height 25
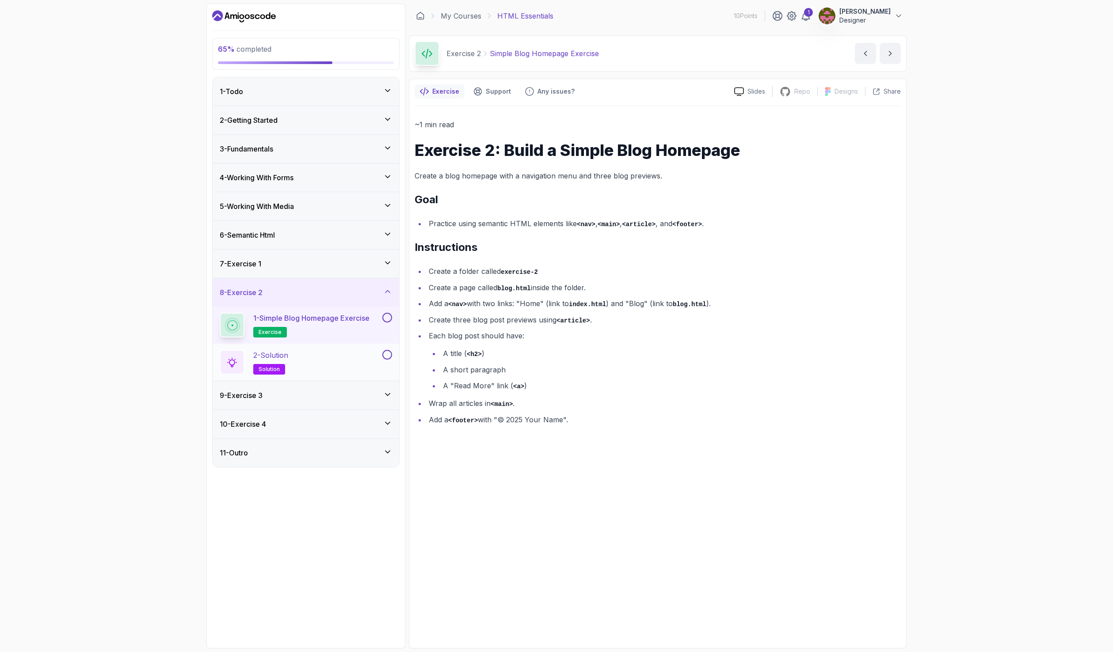
click at [333, 368] on div "2 - Solution solution" at bounding box center [300, 362] width 161 height 25
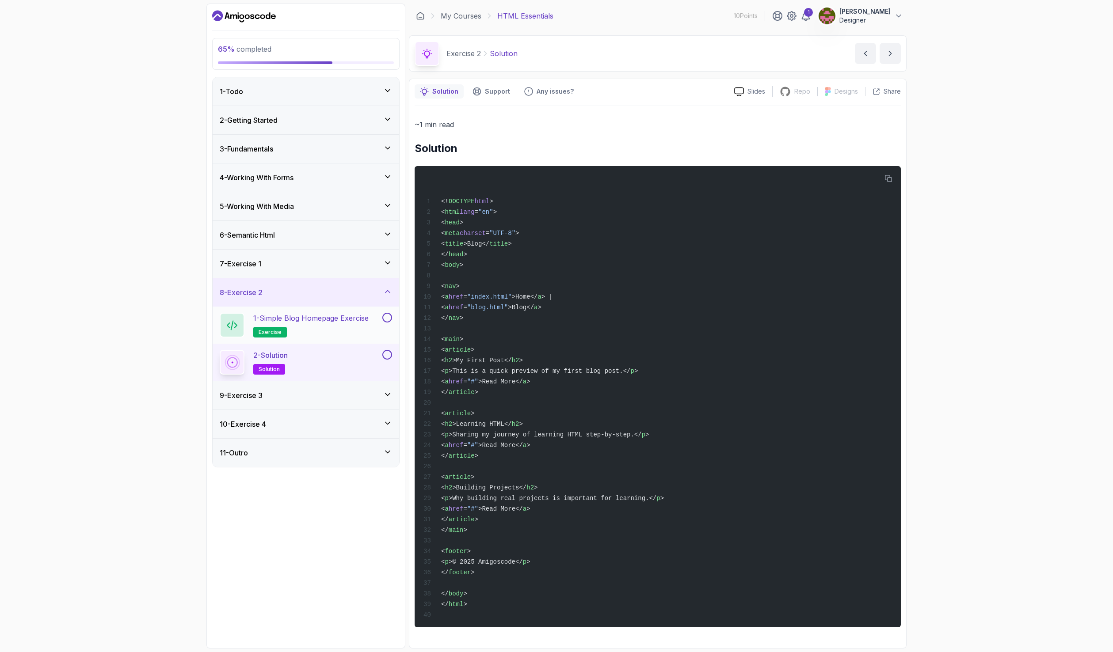
click at [322, 333] on h2 "1 - Simple Blog Homepage Exercise exercise" at bounding box center [310, 325] width 115 height 25
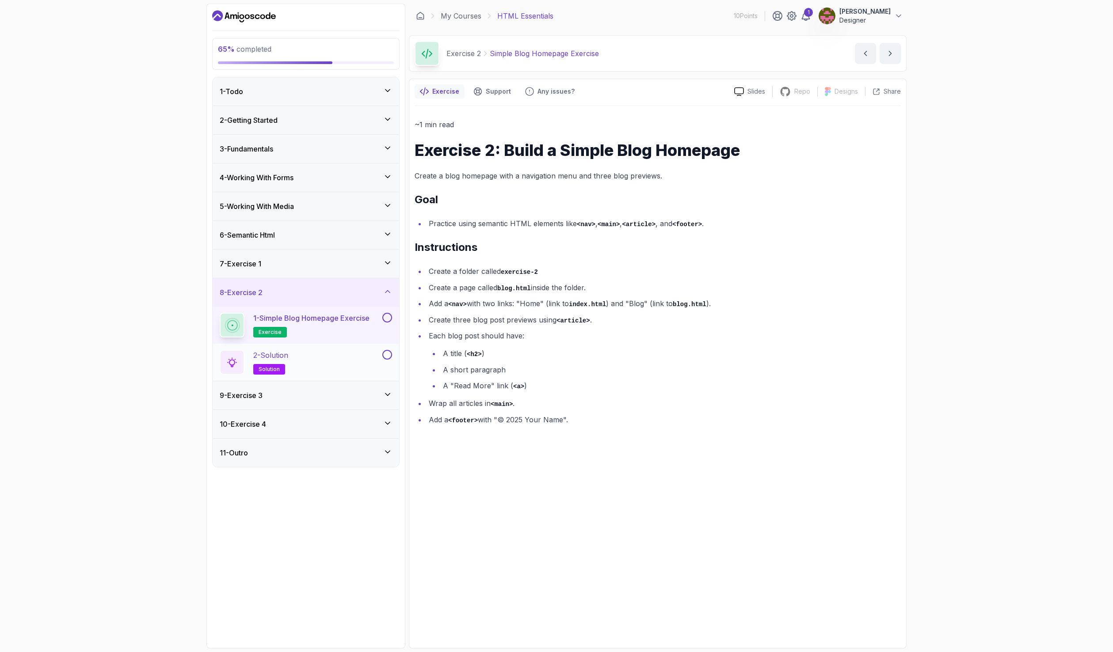
click at [338, 364] on div "2 - Solution solution" at bounding box center [300, 362] width 161 height 25
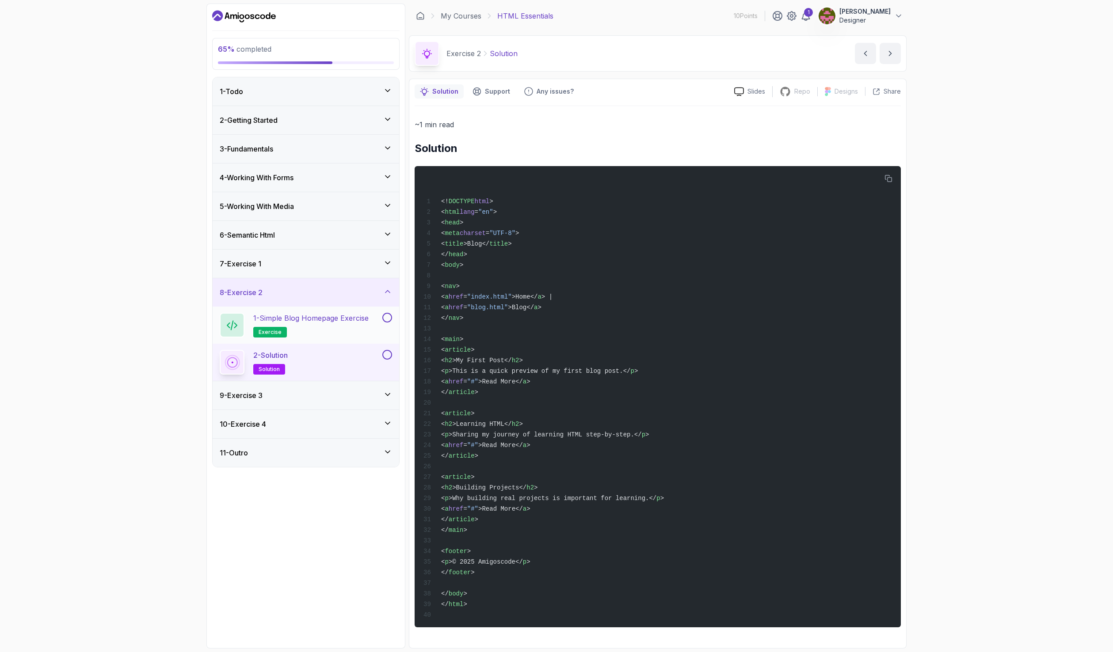
click at [339, 334] on h2 "1 - Simple Blog Homepage Exercise exercise" at bounding box center [310, 325] width 115 height 25
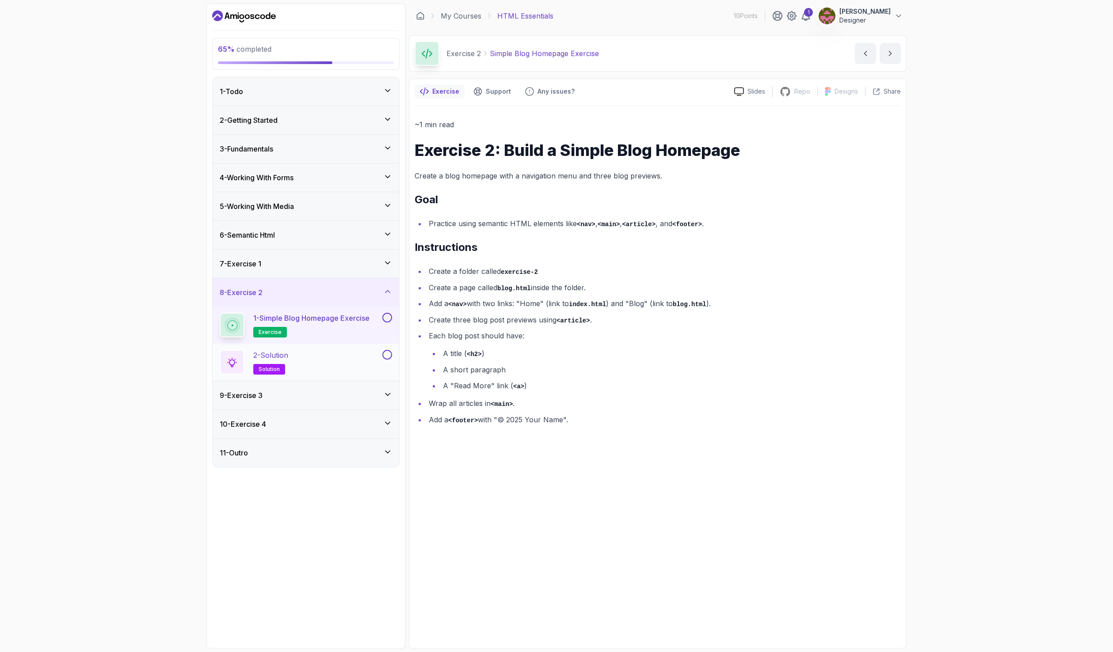
click at [328, 358] on div "2 - Solution solution" at bounding box center [300, 362] width 161 height 25
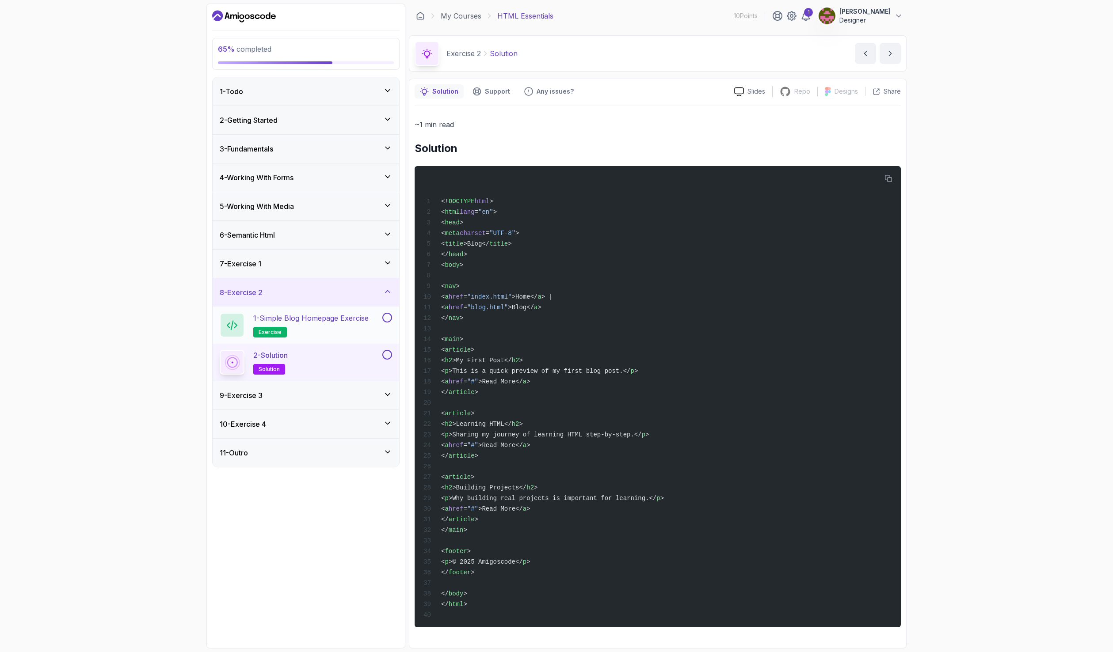
click at [326, 323] on p "1 - Simple Blog Homepage Exercise" at bounding box center [310, 318] width 115 height 11
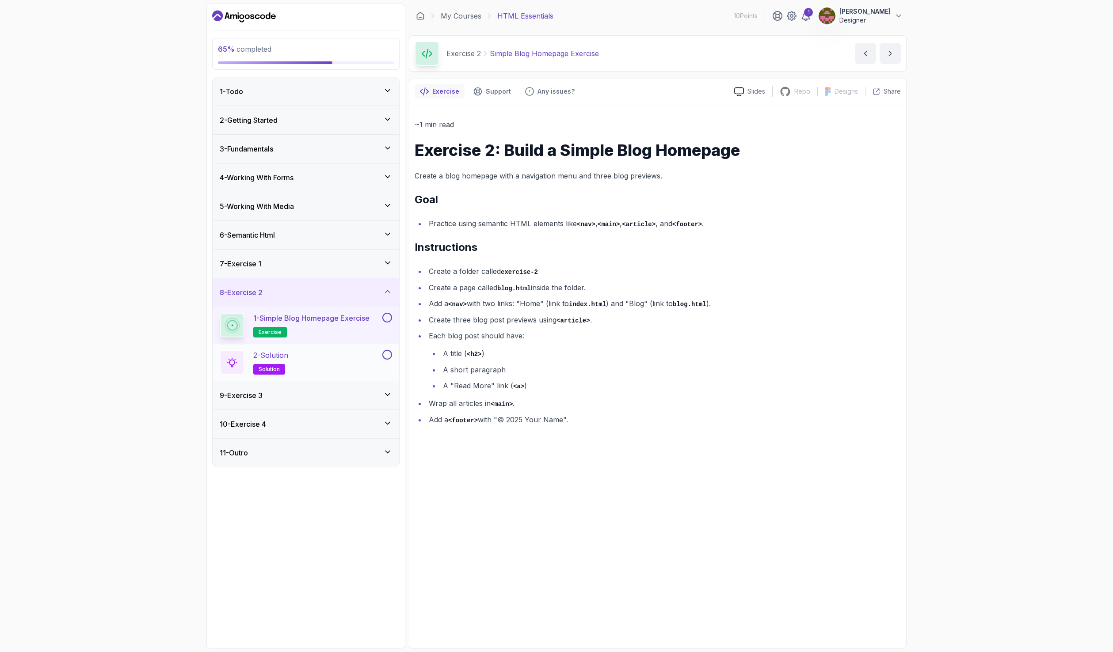
click at [328, 363] on div "2 - Solution solution" at bounding box center [300, 362] width 161 height 25
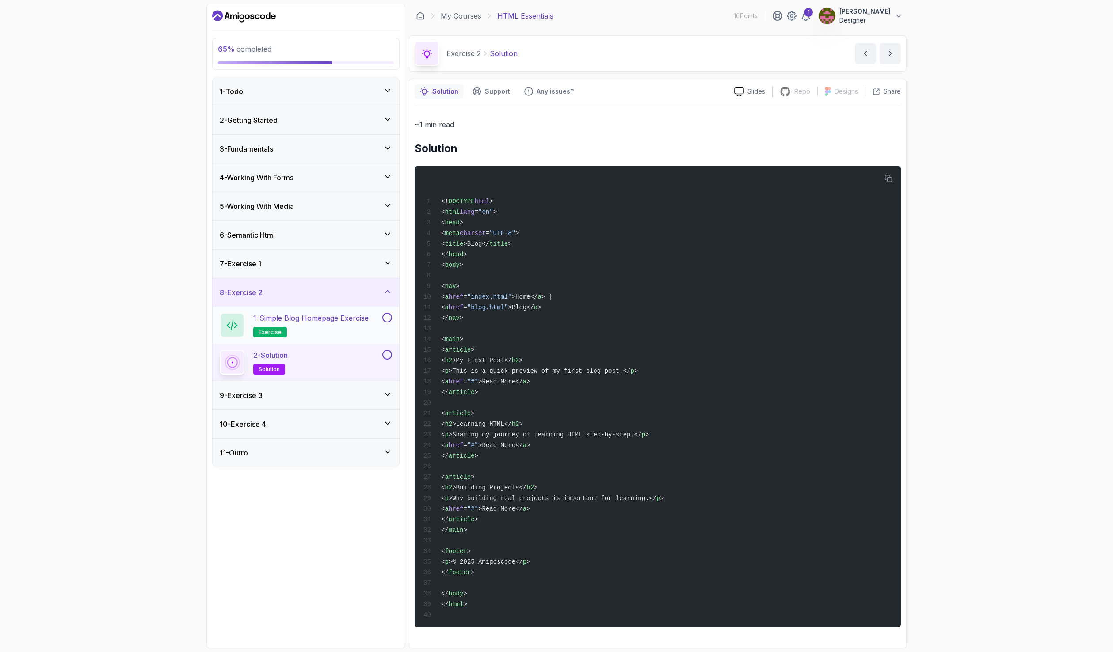
click at [348, 319] on p "1 - Simple Blog Homepage Exercise" at bounding box center [310, 318] width 115 height 11
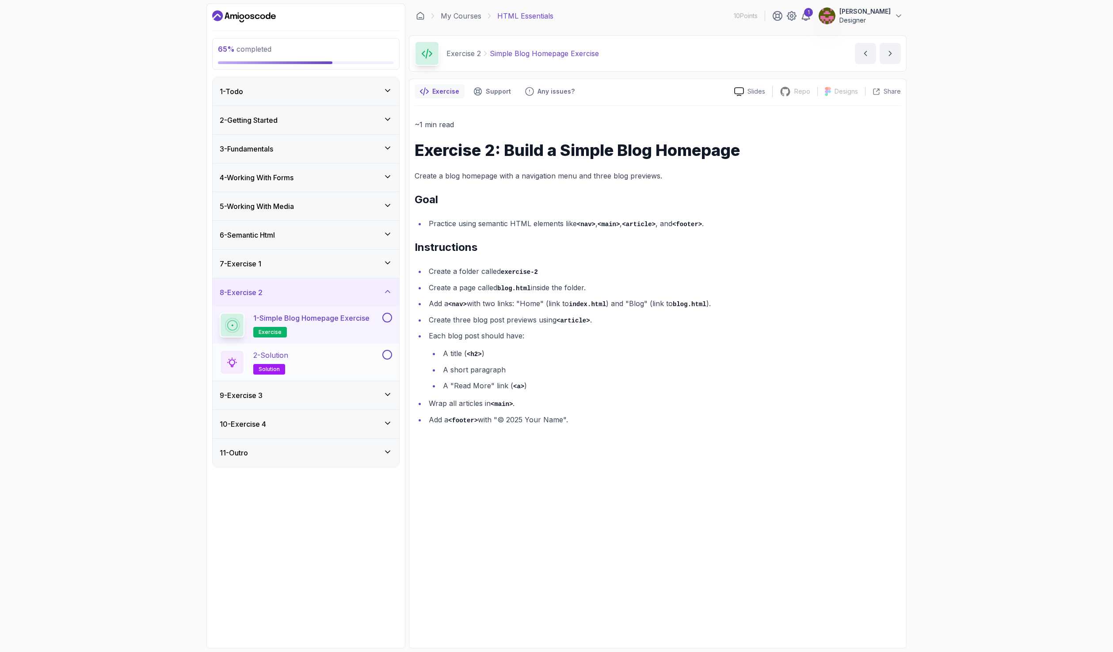
click at [361, 360] on div "2 - Solution solution" at bounding box center [300, 362] width 161 height 25
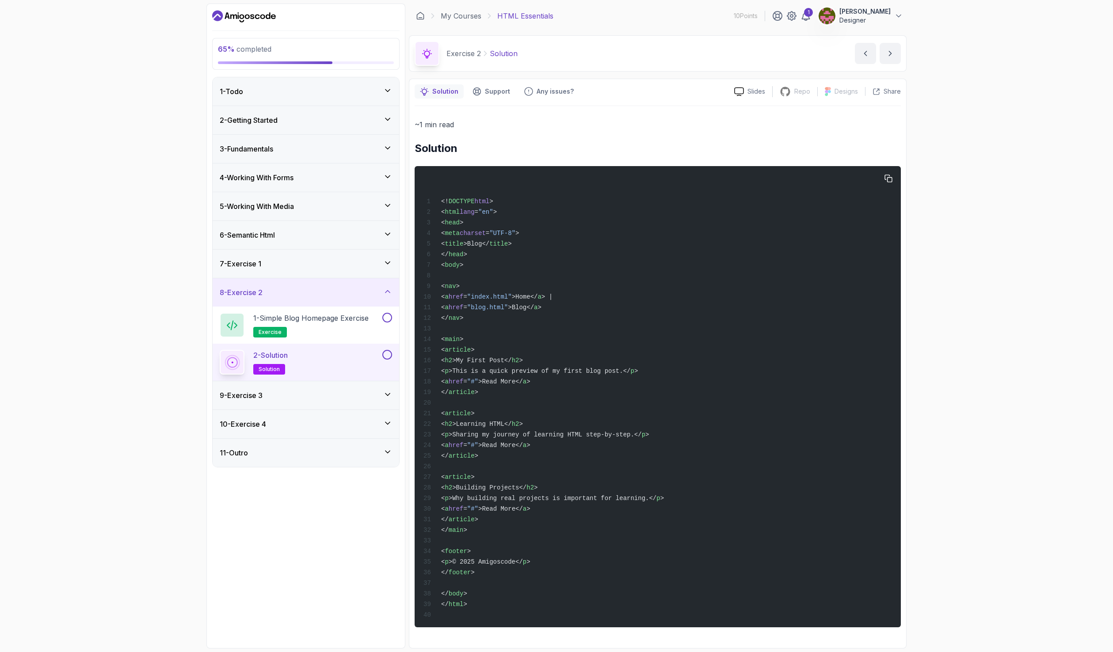
scroll to position [15, 0]
drag, startPoint x: 390, startPoint y: 319, endPoint x: 391, endPoint y: 334, distance: 15.0
click at [390, 319] on button at bounding box center [387, 318] width 10 height 10
click at [387, 358] on button at bounding box center [387, 355] width 10 height 10
click at [350, 258] on div "7 - Exercise 1" at bounding box center [306, 264] width 186 height 28
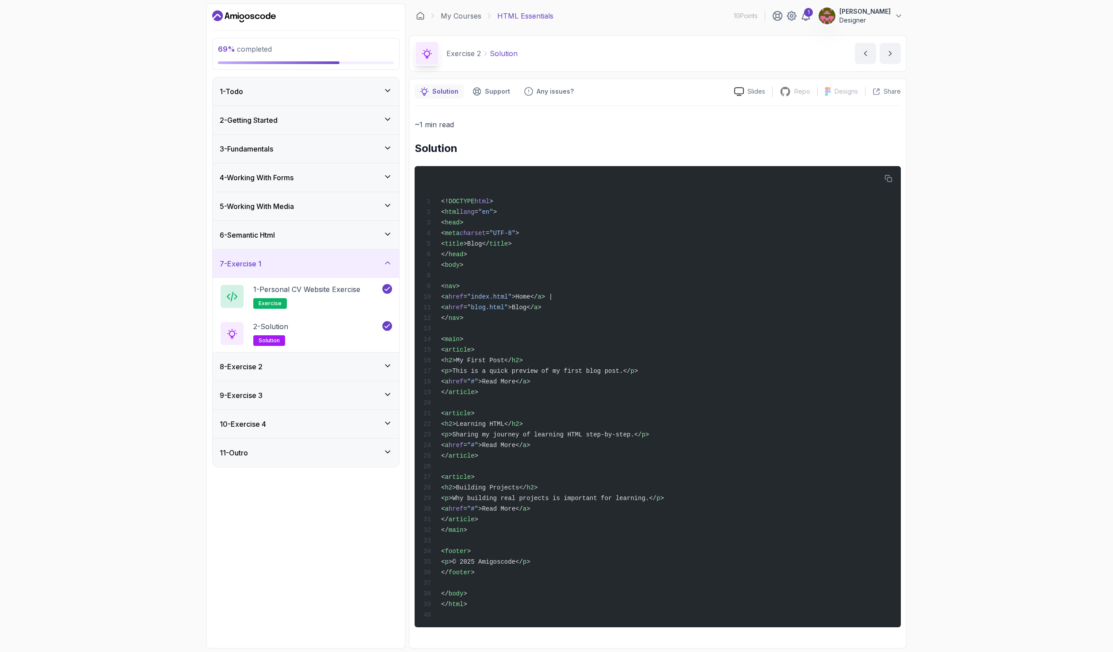
click at [360, 270] on div "7 - Exercise 1" at bounding box center [306, 264] width 186 height 28
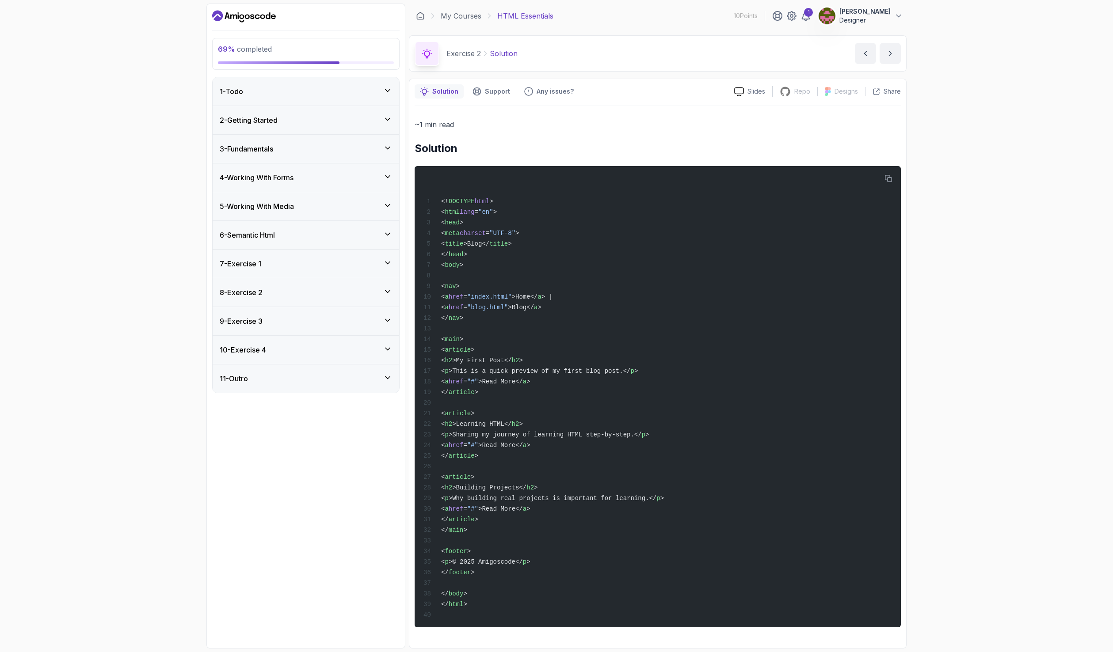
click at [303, 327] on div "9 - Exercise 3" at bounding box center [306, 321] width 186 height 28
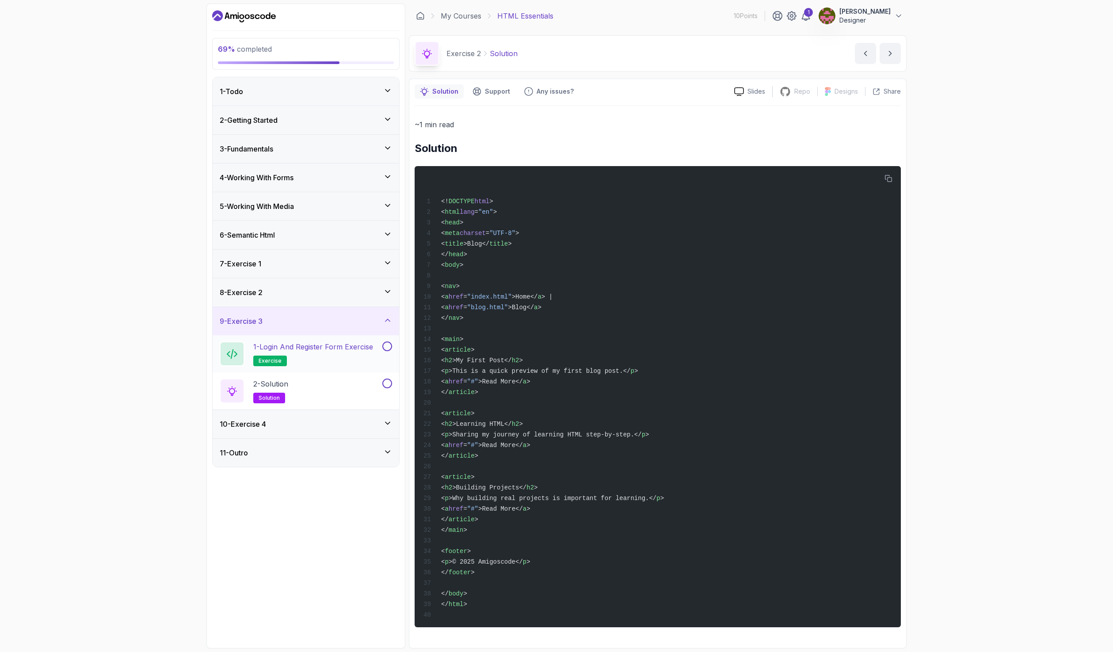
click at [328, 350] on p "1 - Login and Register Form Exercise" at bounding box center [313, 347] width 120 height 11
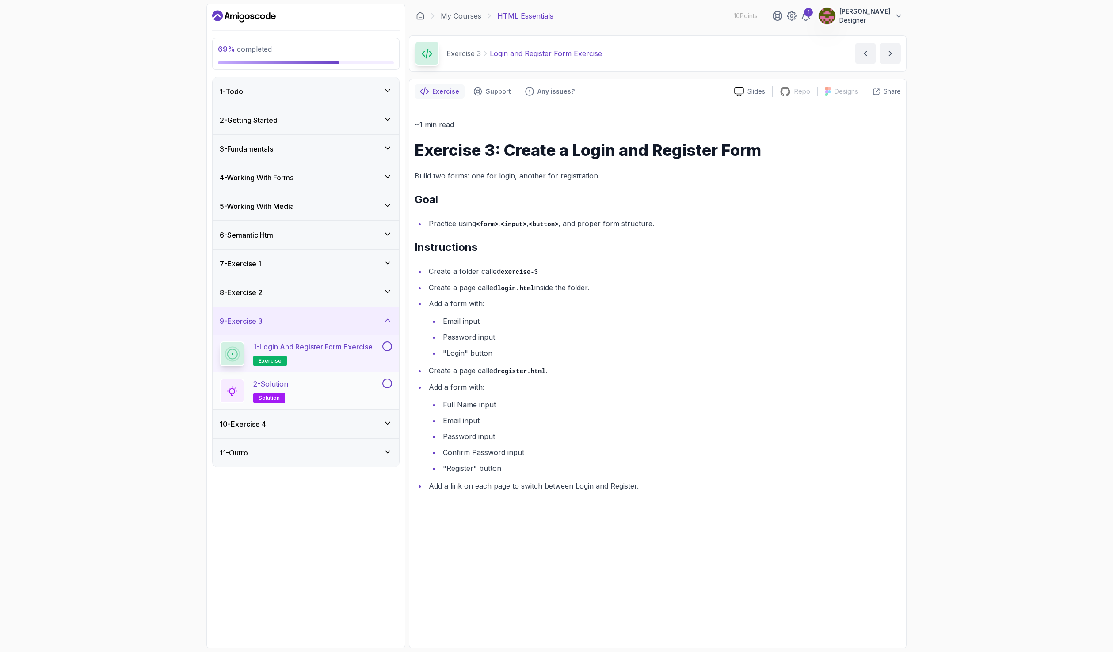
click at [316, 383] on div "2 - Solution solution" at bounding box center [300, 391] width 161 height 25
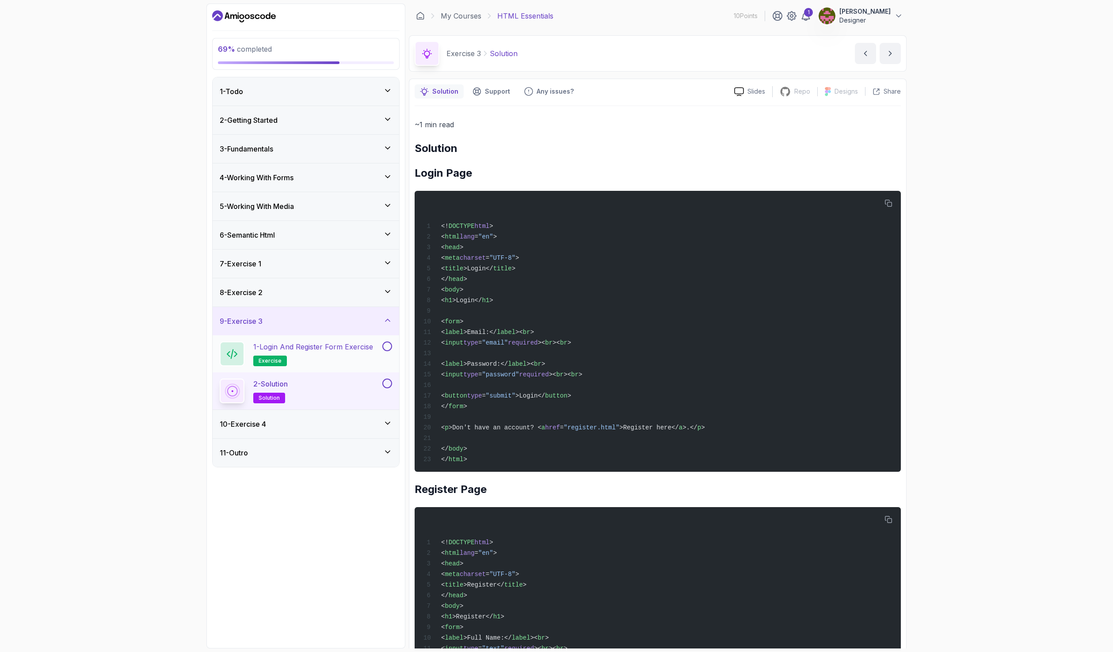
click at [315, 362] on h2 "1 - Login and Register Form Exercise exercise" at bounding box center [313, 354] width 120 height 25
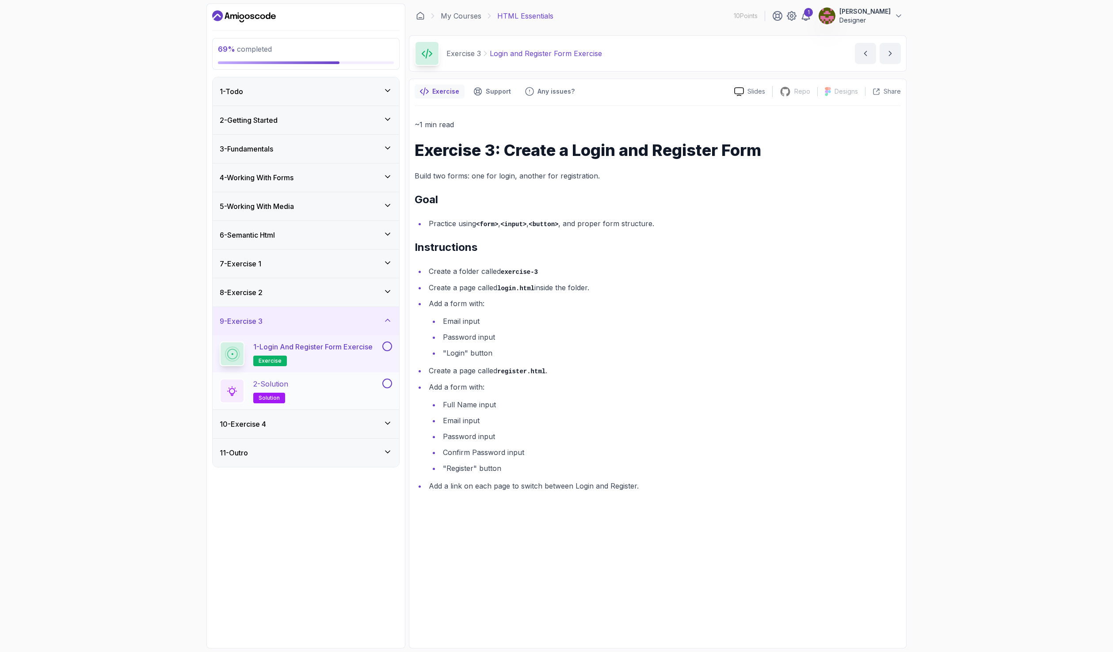
click at [295, 390] on div "2 - Solution solution" at bounding box center [300, 391] width 161 height 25
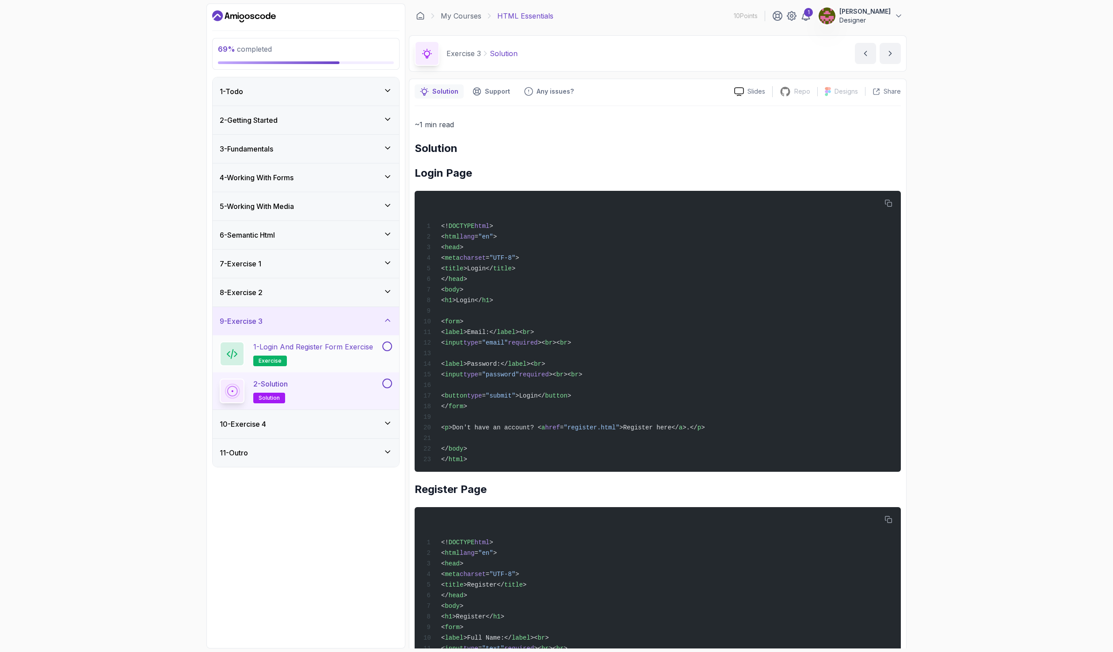
click at [331, 351] on p "1 - Login and Register Form Exercise" at bounding box center [313, 347] width 120 height 11
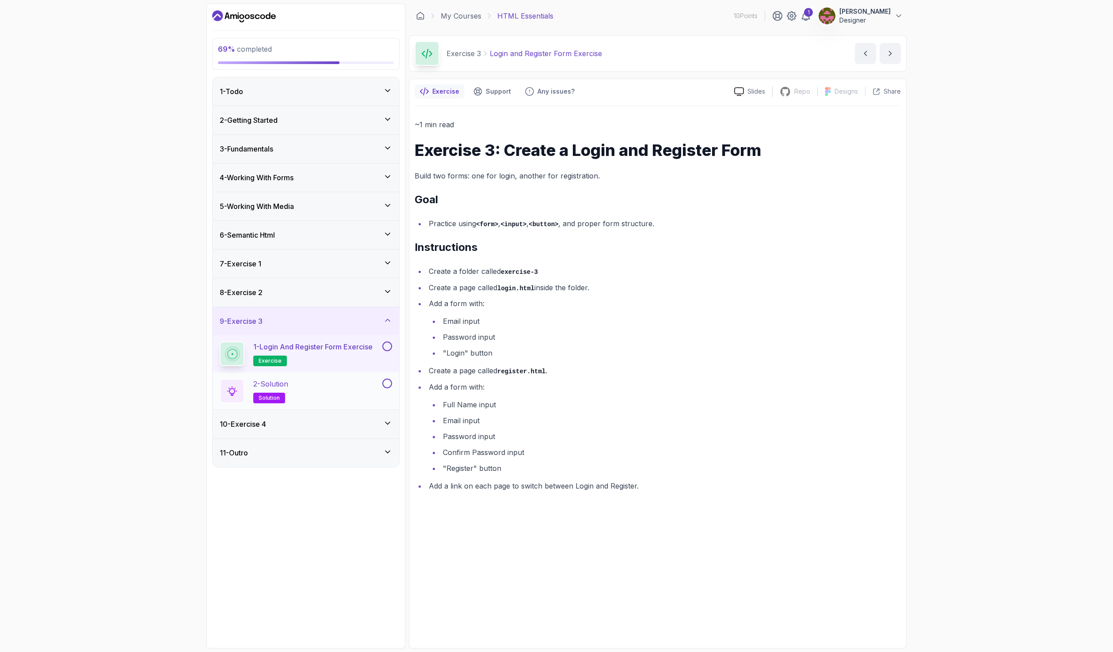
click at [326, 380] on div "2 - Solution solution" at bounding box center [300, 391] width 161 height 25
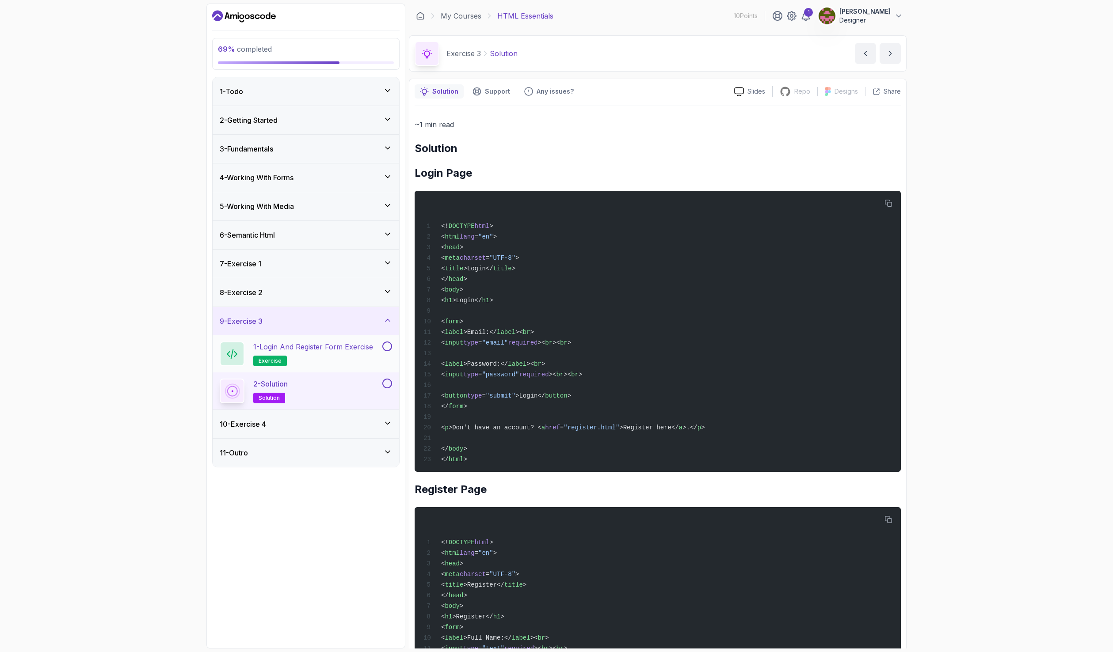
click at [297, 354] on h2 "1 - Login and Register Form Exercise exercise" at bounding box center [313, 354] width 120 height 25
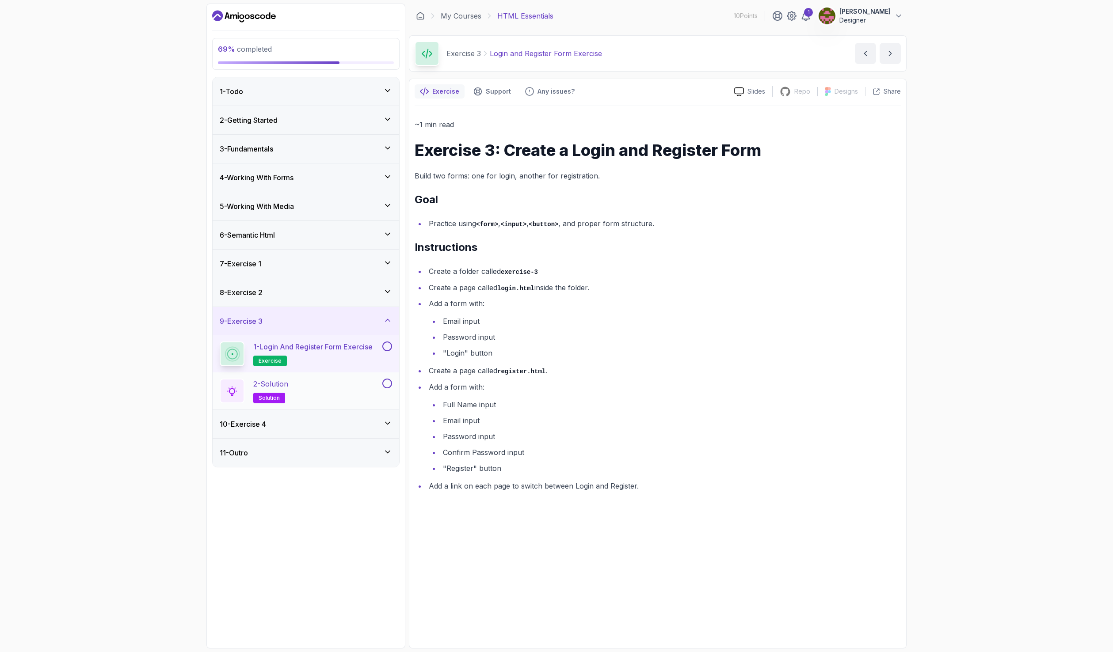
click at [331, 390] on div "2 - Solution solution" at bounding box center [300, 391] width 161 height 25
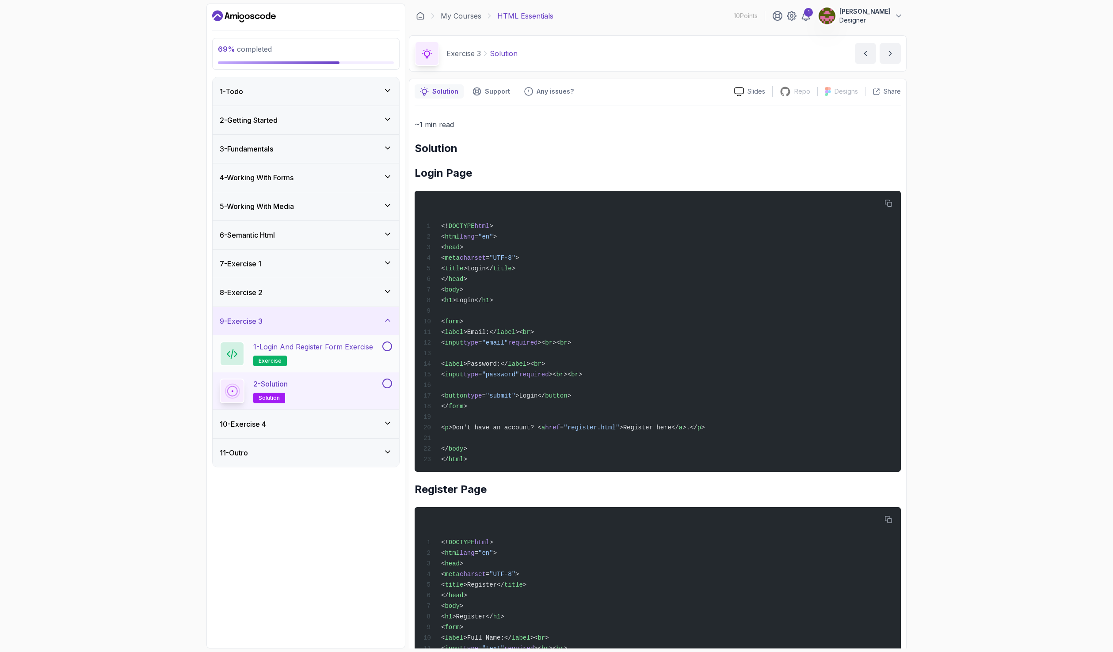
click at [293, 346] on p "1 - Login and Register Form Exercise" at bounding box center [313, 347] width 120 height 11
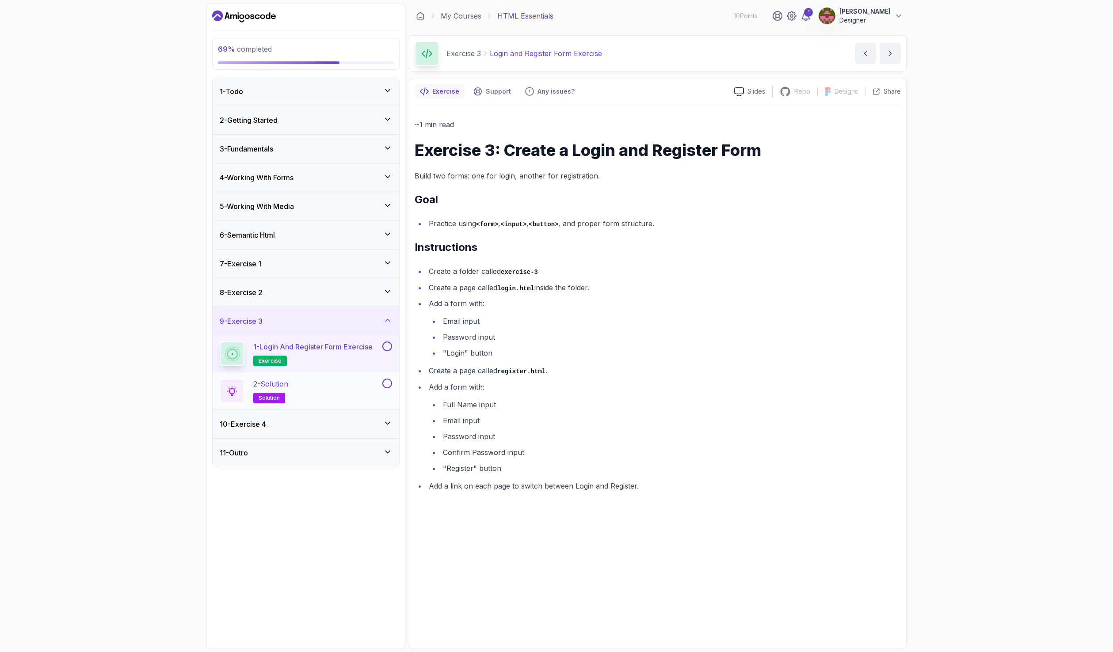
click at [341, 388] on div "2 - Solution solution" at bounding box center [300, 391] width 161 height 25
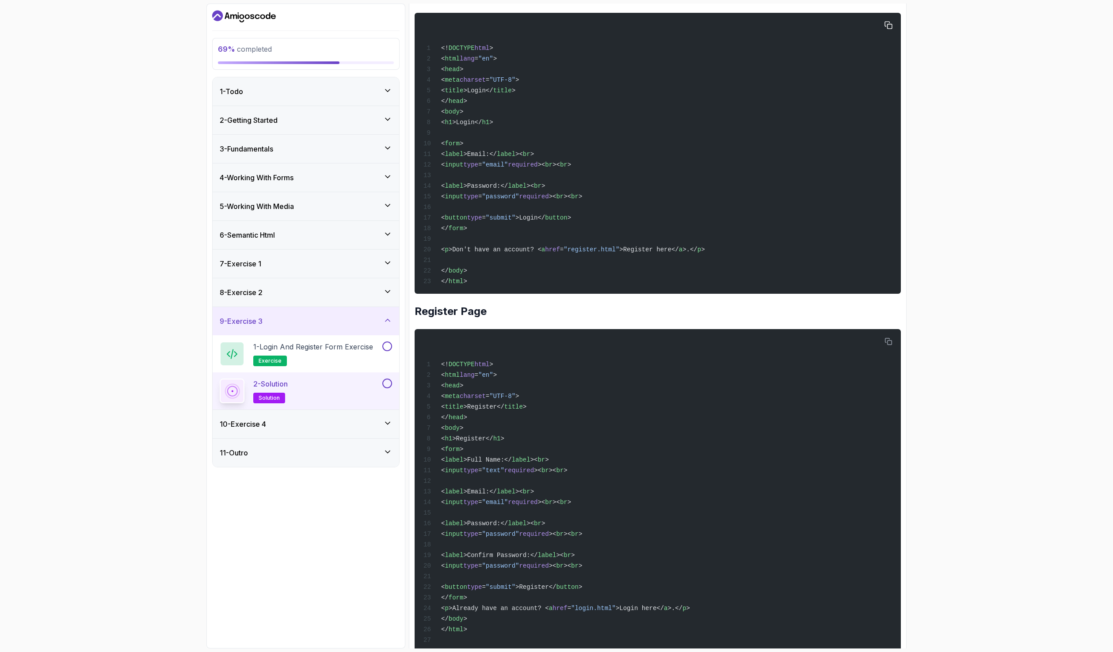
scroll to position [222, 0]
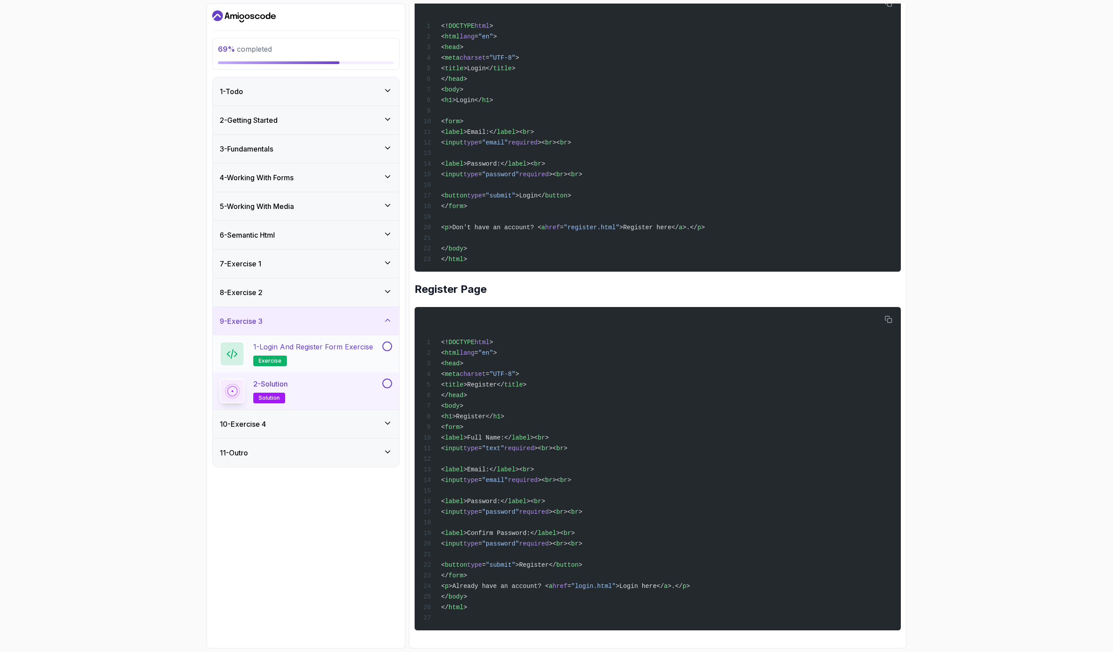
click at [392, 343] on div "1 - Login and Register Form Exercise exercise" at bounding box center [306, 353] width 186 height 37
click at [388, 351] on button at bounding box center [387, 347] width 10 height 10
click at [386, 380] on button at bounding box center [387, 384] width 10 height 10
click at [307, 422] on div "10 - Exercise 4" at bounding box center [306, 424] width 172 height 11
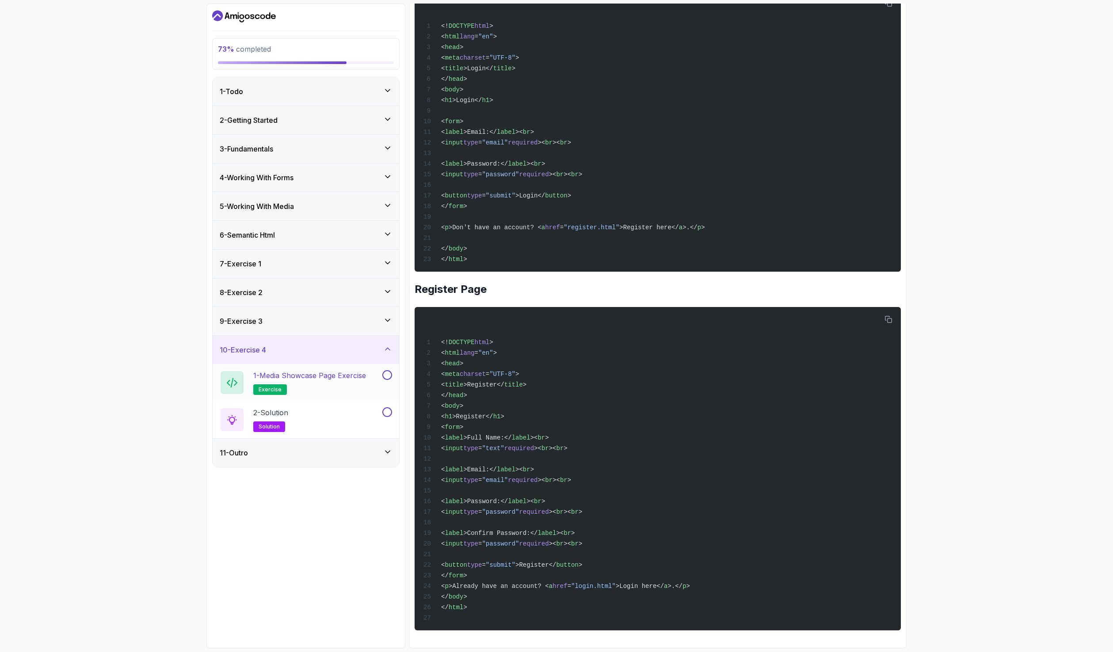
click at [319, 383] on h2 "1 - Media Showcase Page Exercise exercise" at bounding box center [309, 382] width 113 height 25
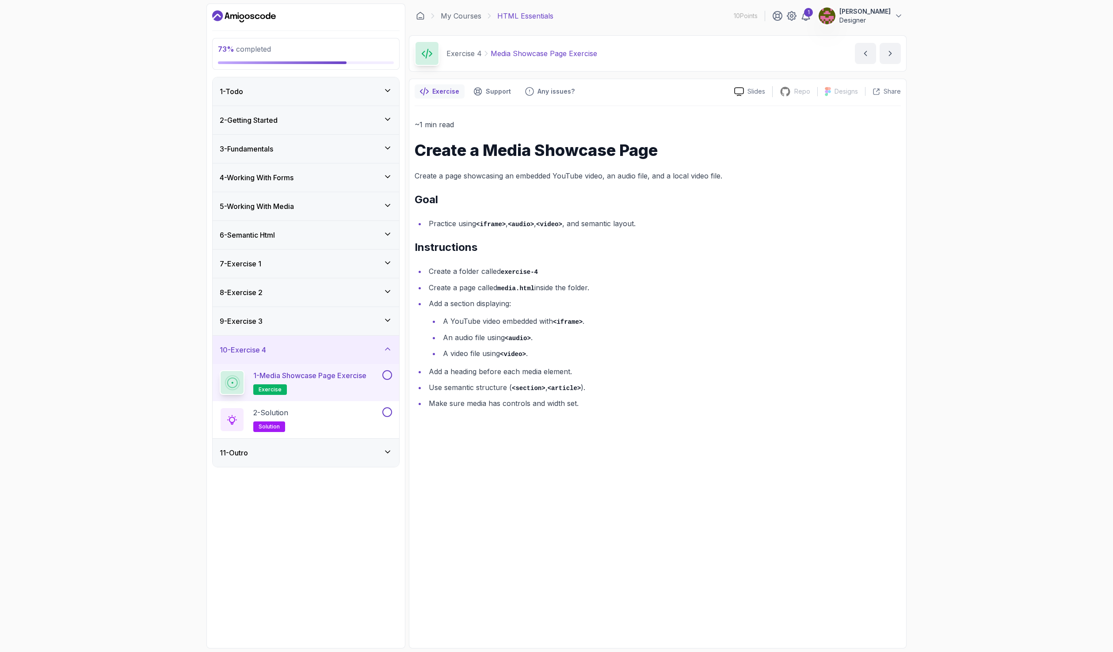
click at [322, 460] on div "11 - Outro" at bounding box center [306, 453] width 186 height 28
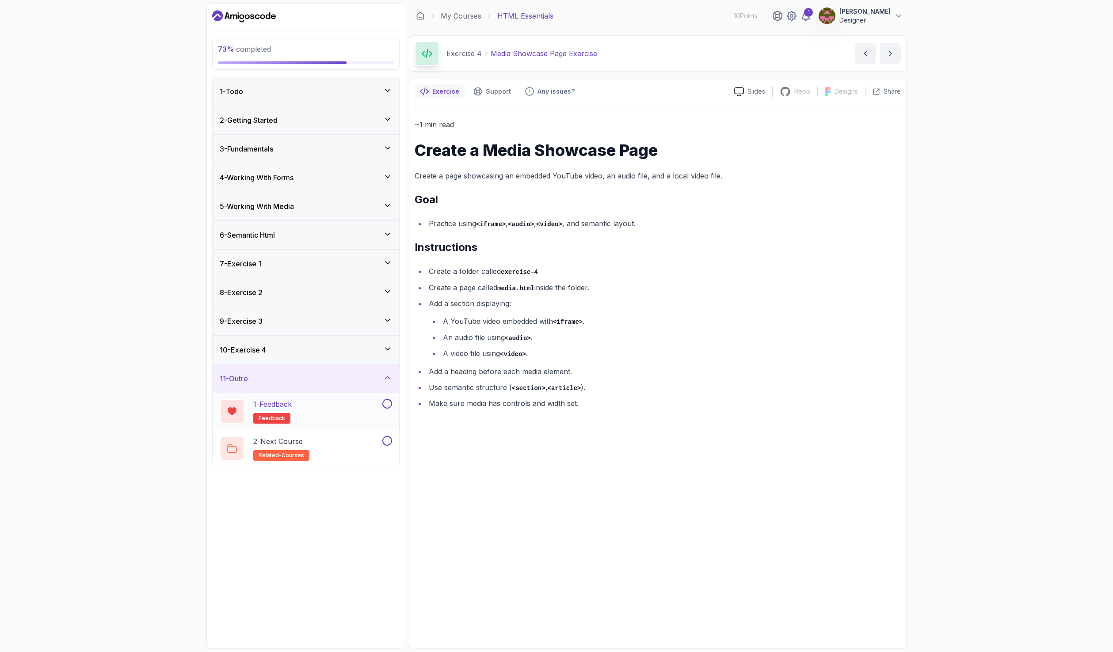
click at [303, 400] on div "1 - Feedback feedback" at bounding box center [300, 411] width 161 height 25
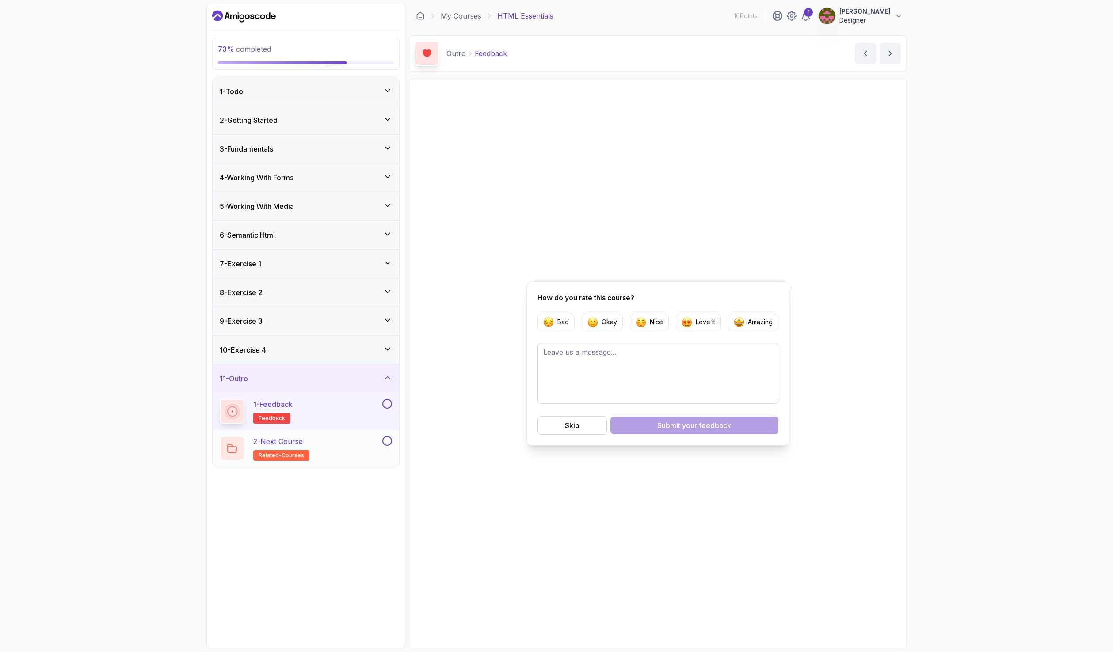
click at [297, 439] on p "2 - Next Course" at bounding box center [277, 441] width 49 height 11
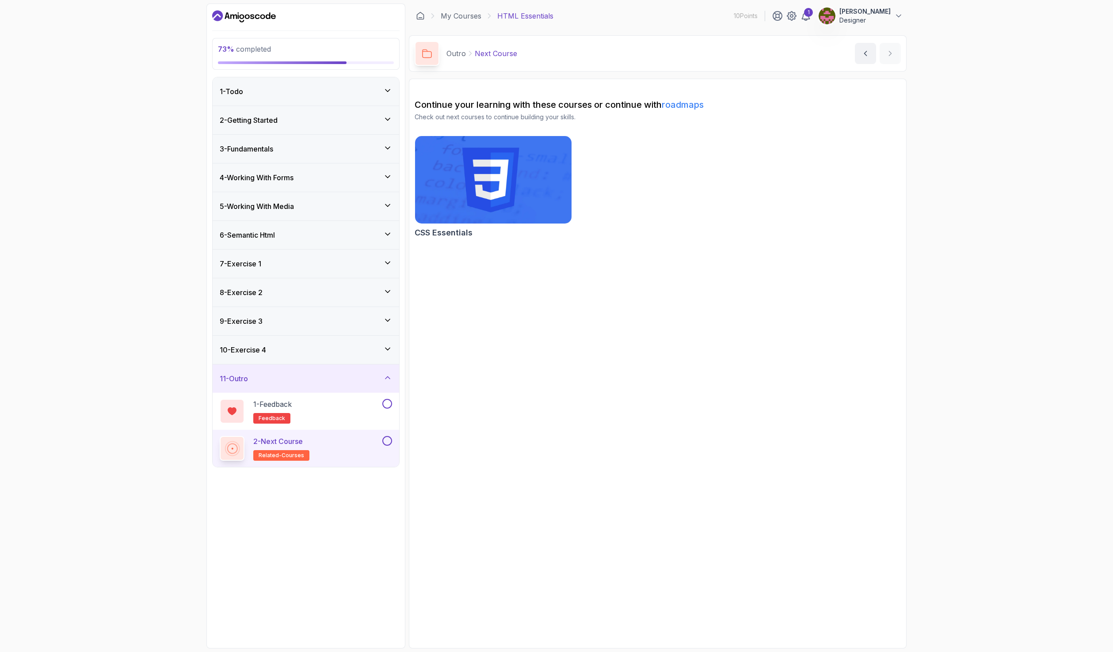
click at [285, 351] on div "10 - Exercise 4" at bounding box center [306, 350] width 172 height 11
